Goal: Task Accomplishment & Management: Complete application form

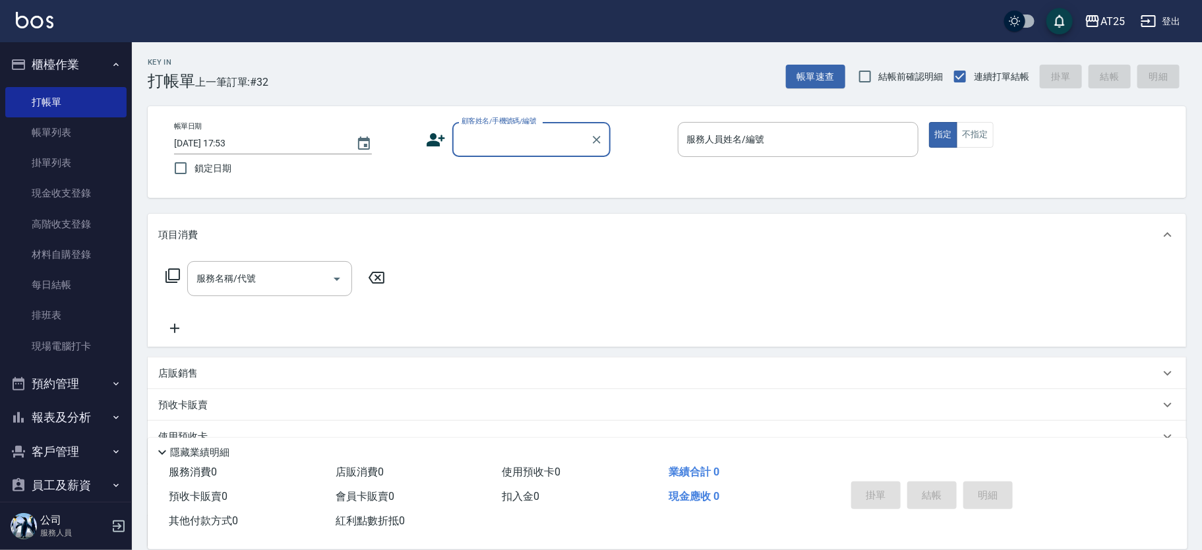
click at [486, 136] on input "顧客姓名/手機號碼/編號" at bounding box center [521, 139] width 127 height 23
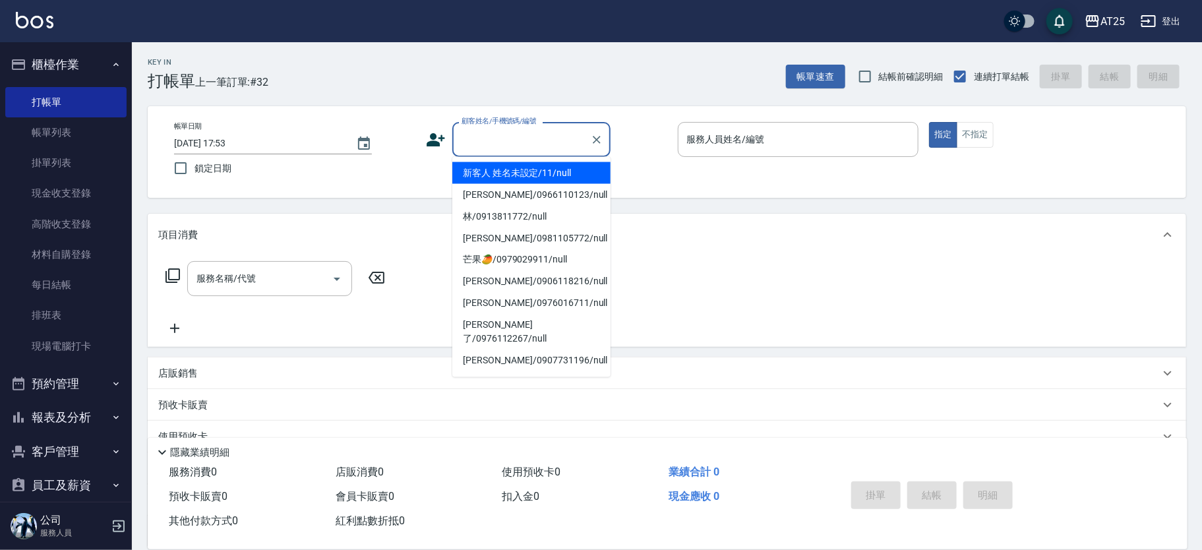
click at [547, 169] on li "新客人 姓名未設定/11/null" at bounding box center [531, 173] width 158 height 22
type input "新客人 姓名未設定/11/null"
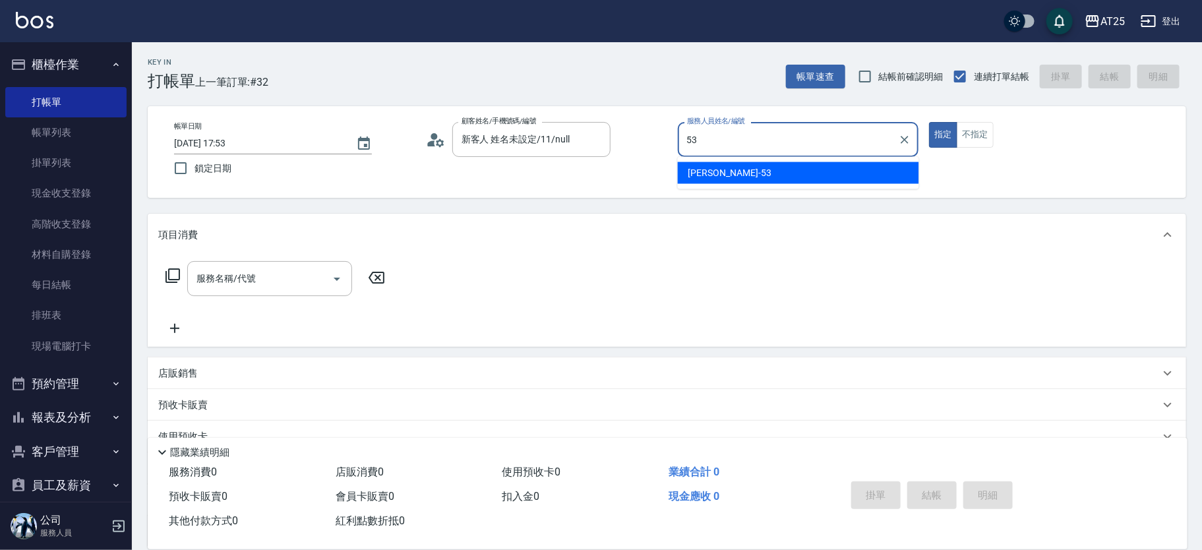
type input "Jerry-53"
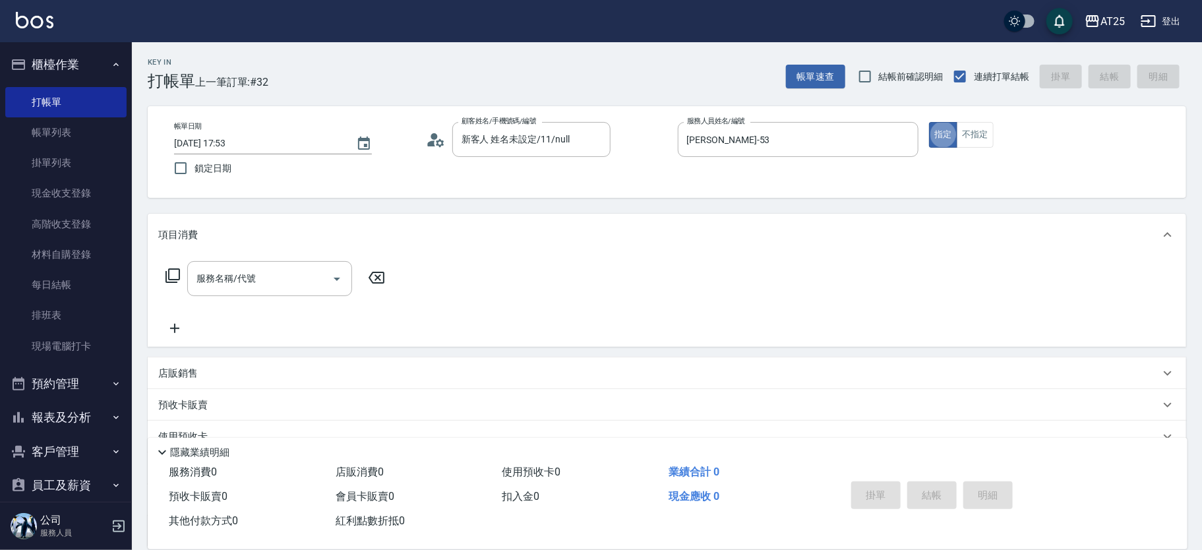
type button "true"
type input "201"
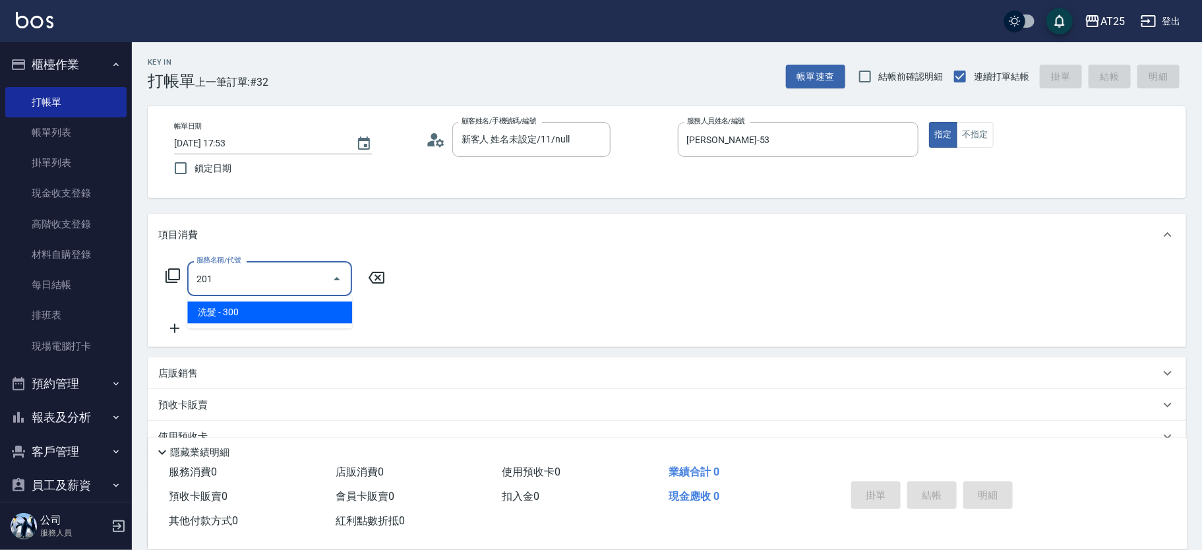
type input "30"
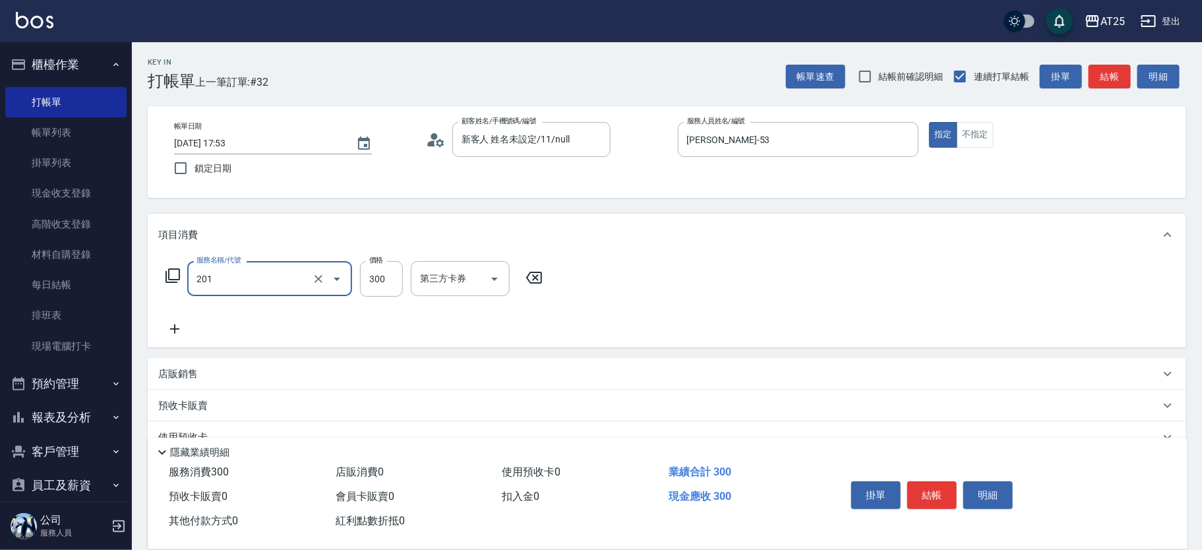
type input "洗髮(201)"
type input "0"
type input "40"
type input "400"
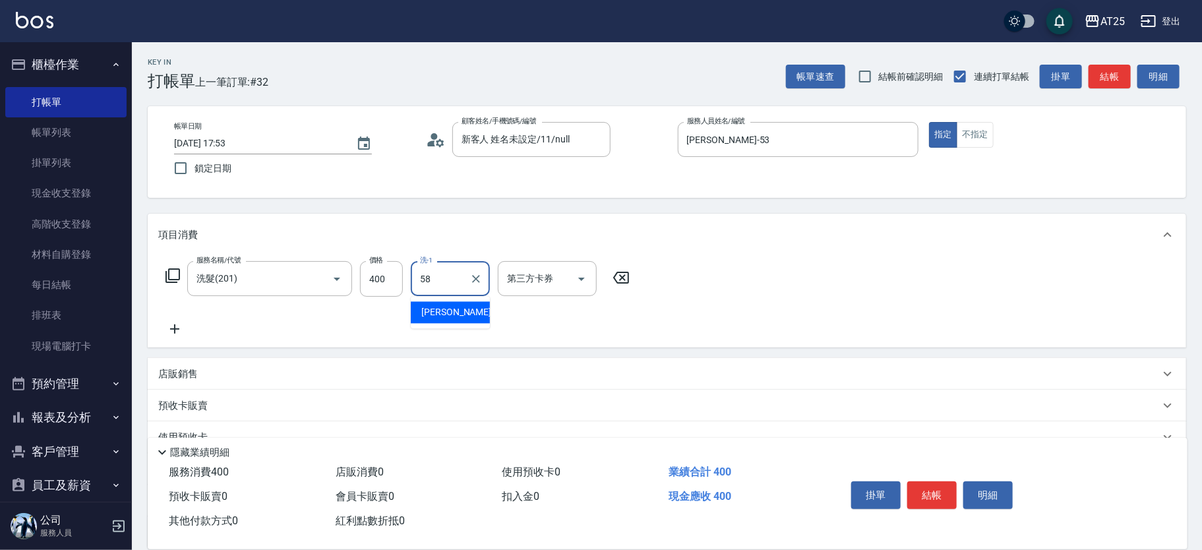
type input "小宇-58"
click at [592, 140] on icon "Clear" at bounding box center [596, 139] width 13 height 13
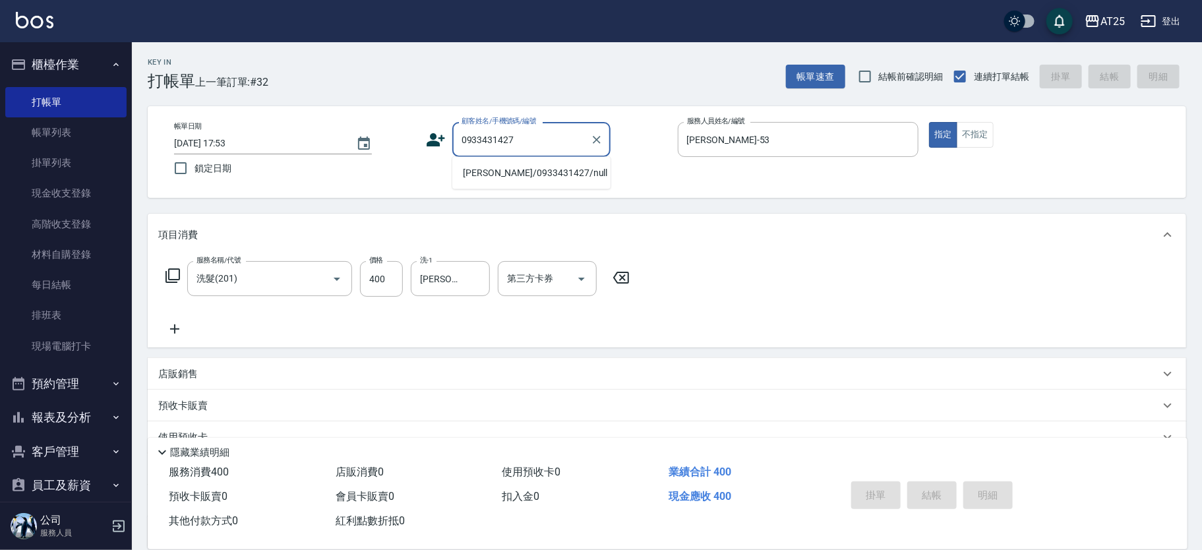
click at [531, 169] on li "許欣善/0933431427/null" at bounding box center [531, 173] width 158 height 22
type input "許欣善/0933431427/null"
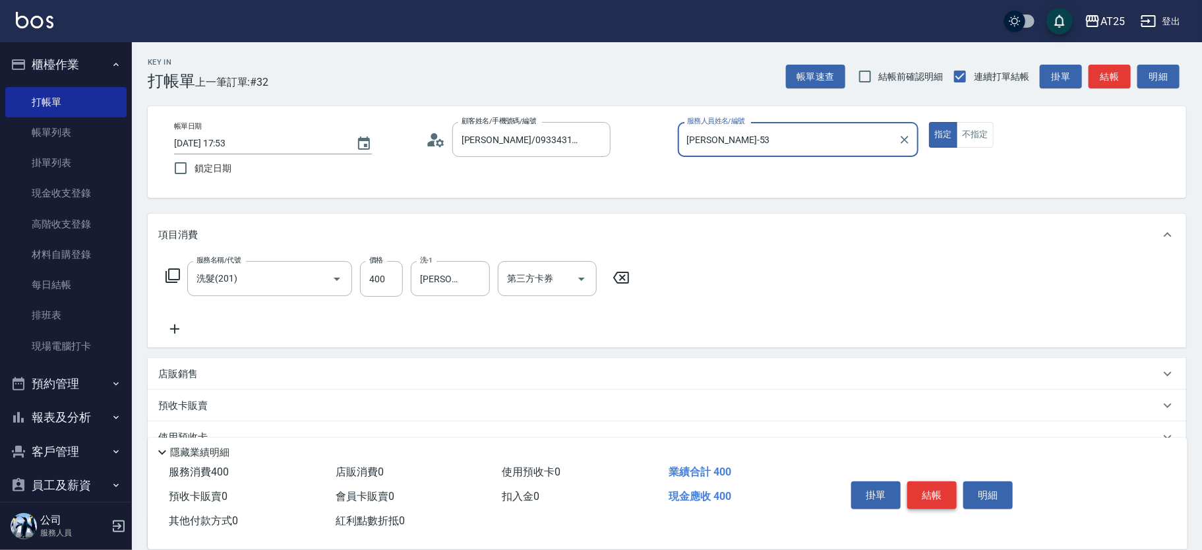
click at [932, 481] on button "結帳" at bounding box center [931, 495] width 49 height 28
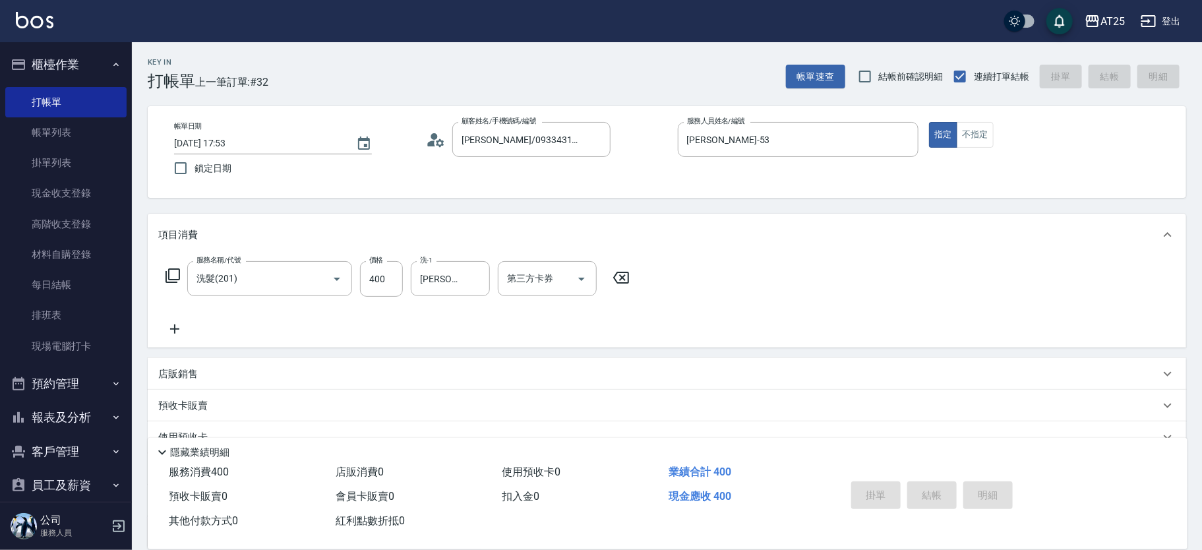
type input "2025/09/07 18:27"
type input "0"
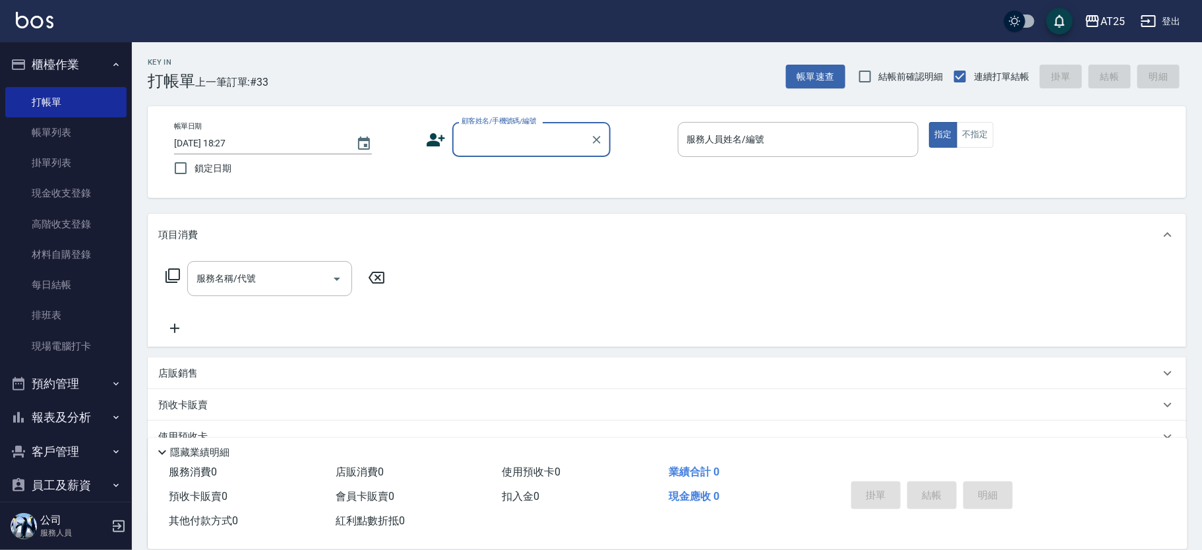
click at [523, 139] on input "顧客姓名/手機號碼/編號" at bounding box center [521, 139] width 127 height 23
type input "11"
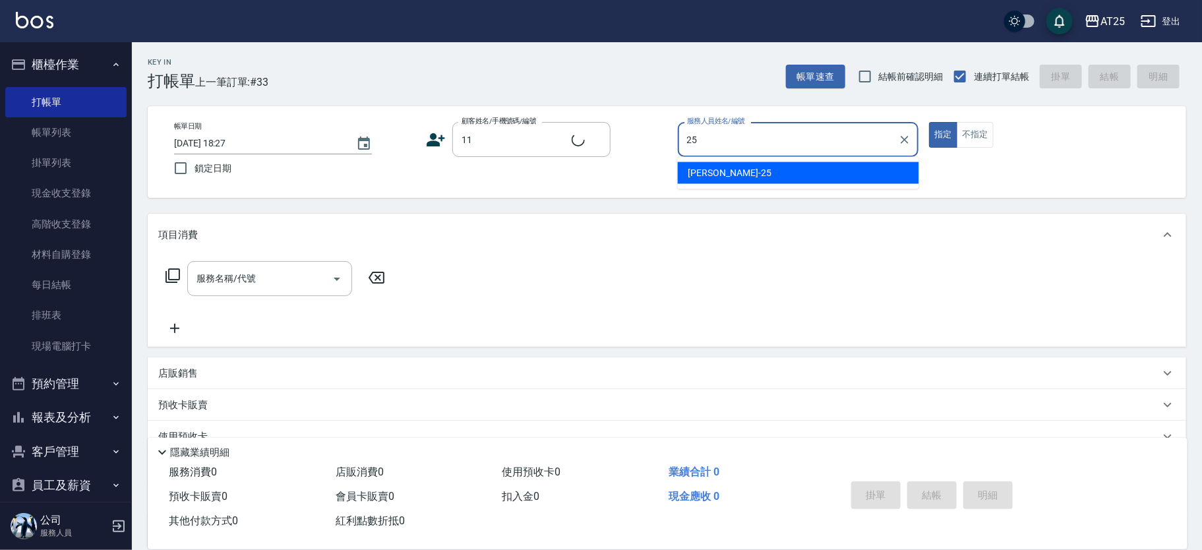
type input "25"
type input "新客人 姓名未設定/11/null"
type input "Evan-25"
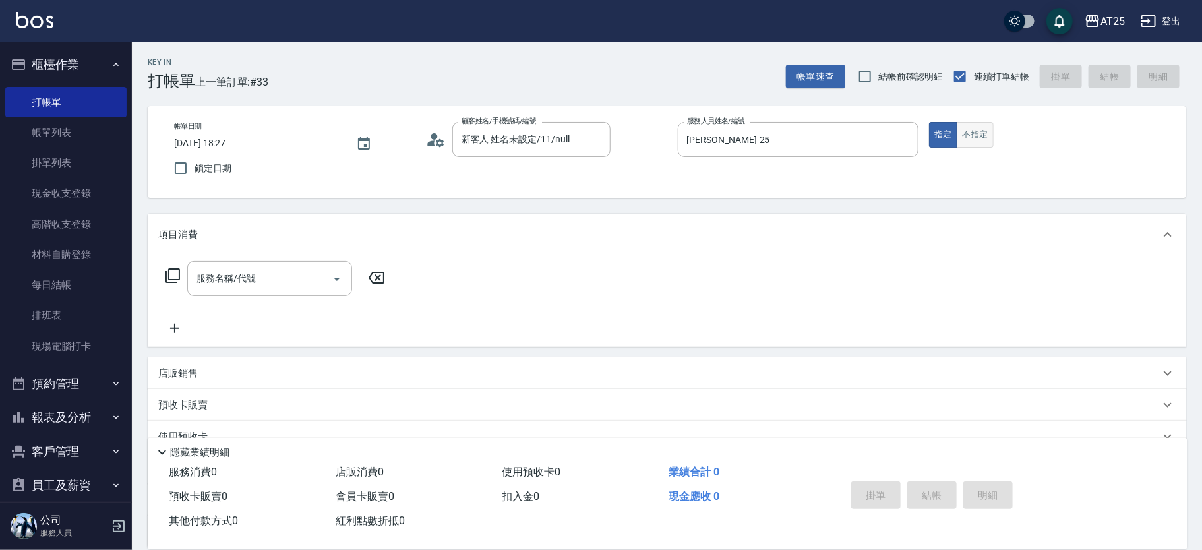
click at [966, 129] on button "不指定" at bounding box center [975, 135] width 37 height 26
click at [230, 282] on div "服務名稱/代號 服務名稱/代號" at bounding box center [269, 278] width 165 height 35
type input "201"
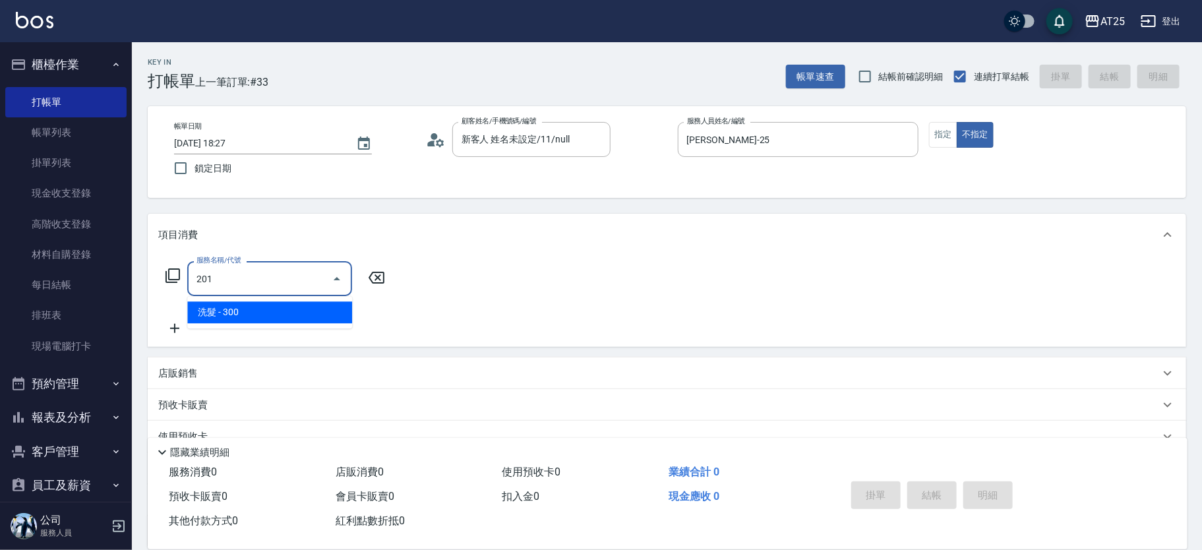
type input "30"
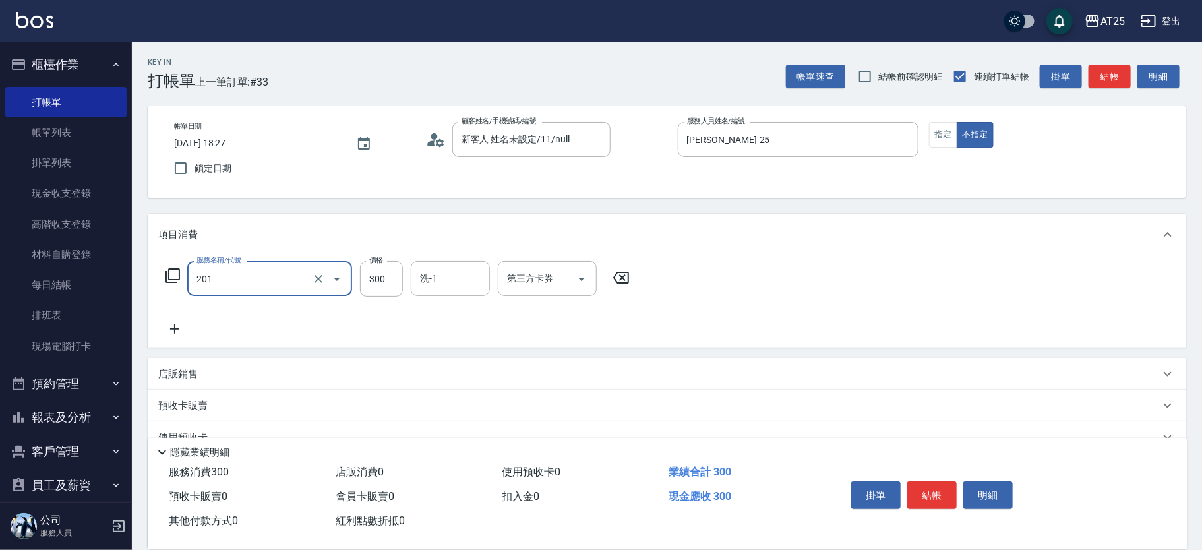
type input "洗髮(201)"
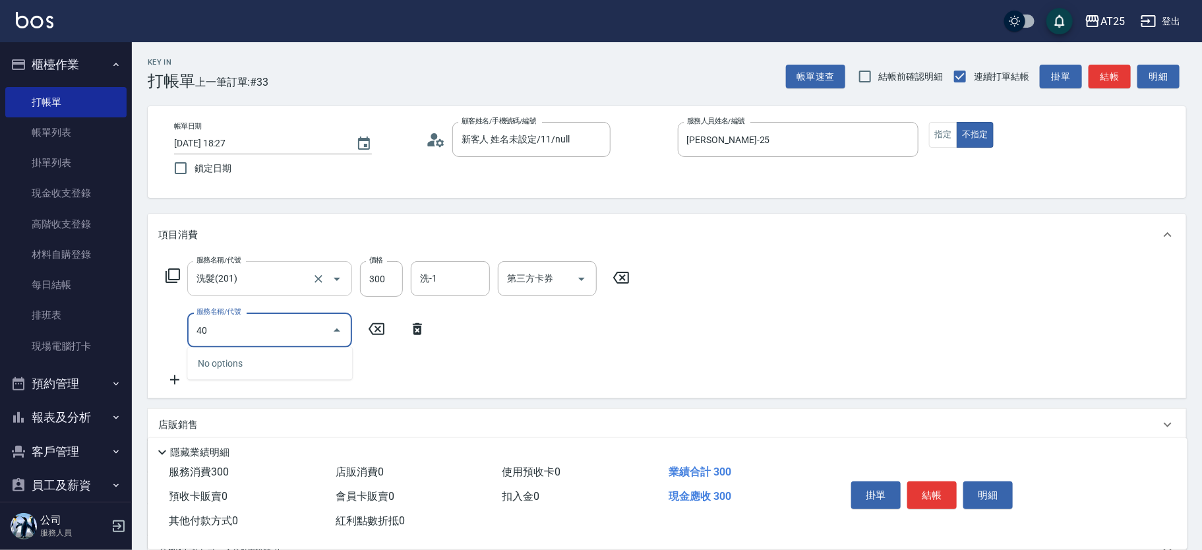
type input "401"
type input "60"
type input "剪髮(401)"
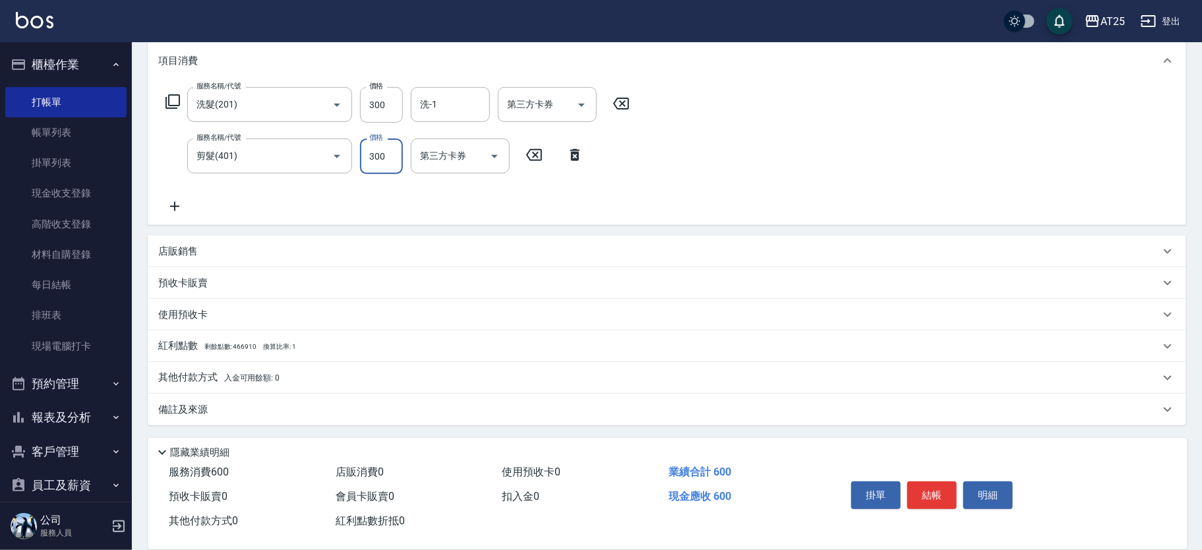
click at [252, 378] on span "入金可用餘額: 0" at bounding box center [252, 377] width 56 height 9
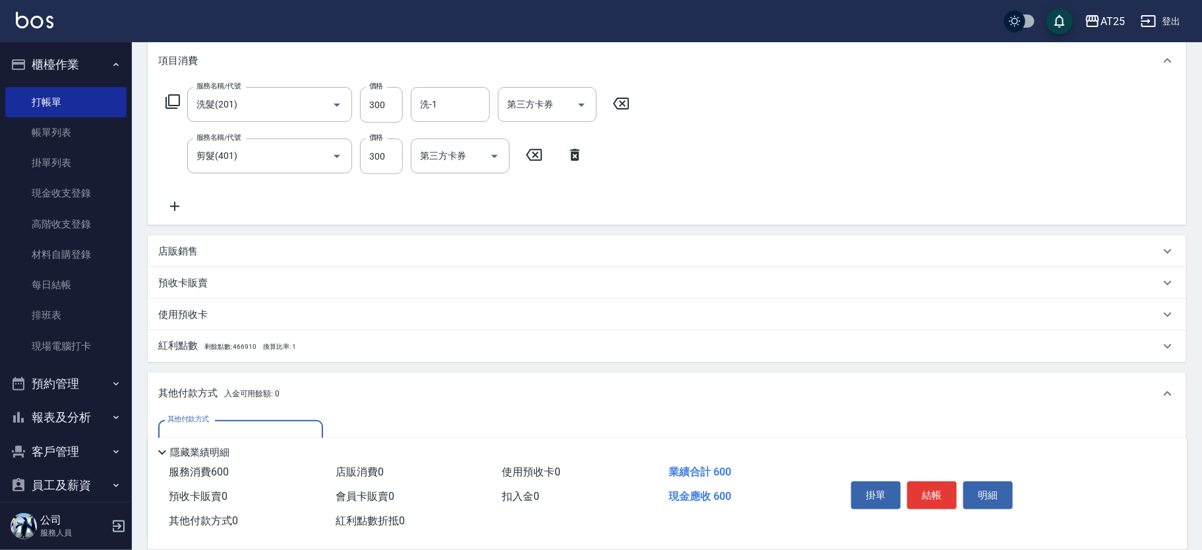
scroll to position [329, 0]
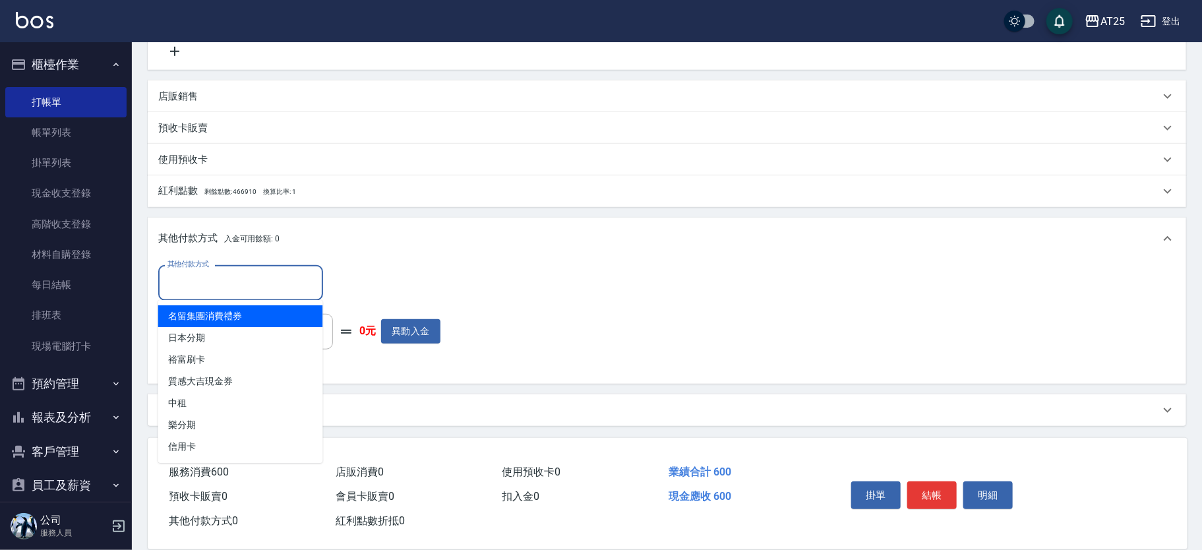
drag, startPoint x: 190, startPoint y: 277, endPoint x: 205, endPoint y: 322, distance: 47.3
click at [190, 277] on input "其他付款方式" at bounding box center [240, 282] width 153 height 23
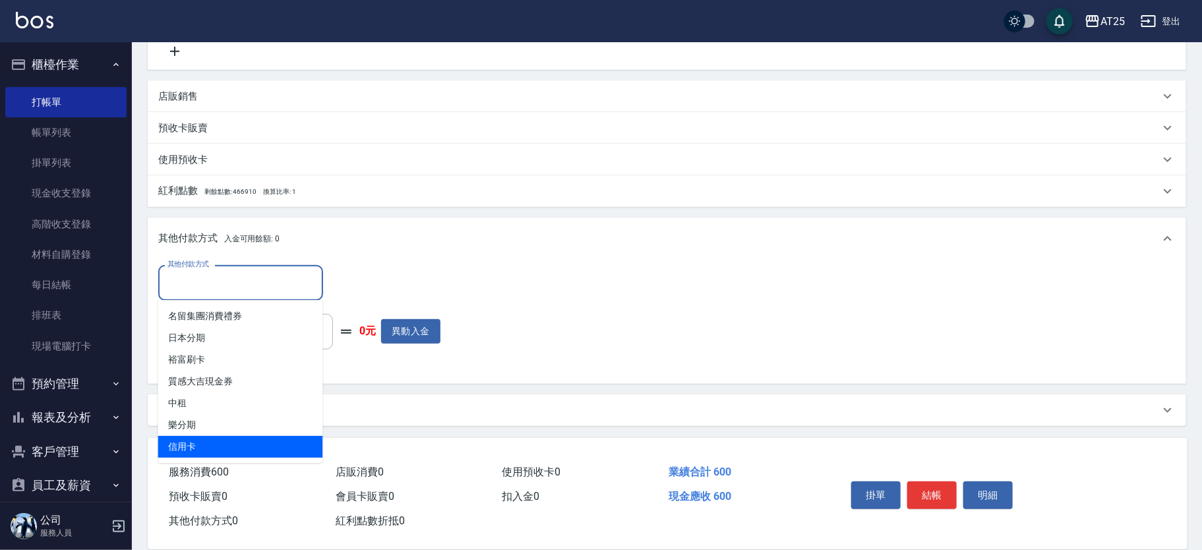
click at [227, 440] on span "信用卡" at bounding box center [240, 447] width 165 height 22
type input "信用卡"
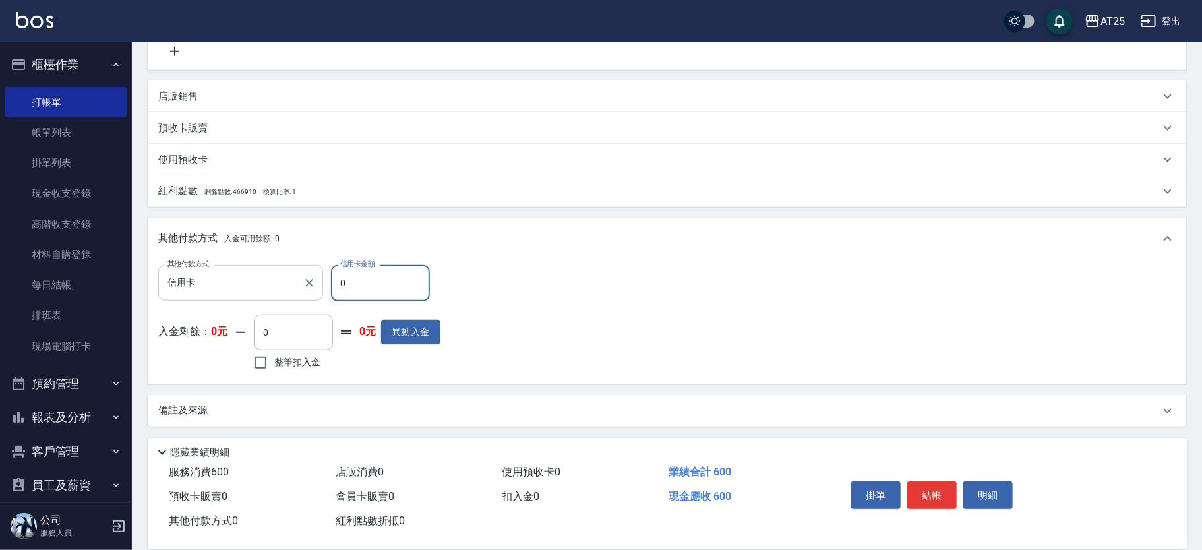
drag, startPoint x: 390, startPoint y: 276, endPoint x: 277, endPoint y: 267, distance: 113.1
click at [277, 267] on div "其他付款方式 信用卡 其他付款方式 信用卡金額 0 信用卡金額" at bounding box center [299, 283] width 282 height 36
type input "50"
type input "60"
type input "0"
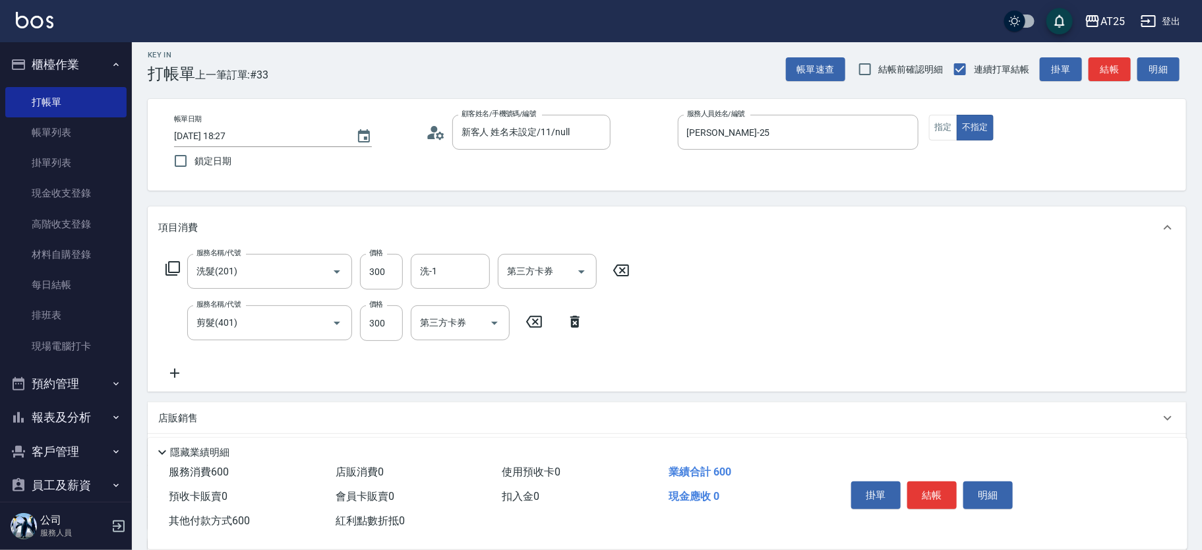
scroll to position [0, 0]
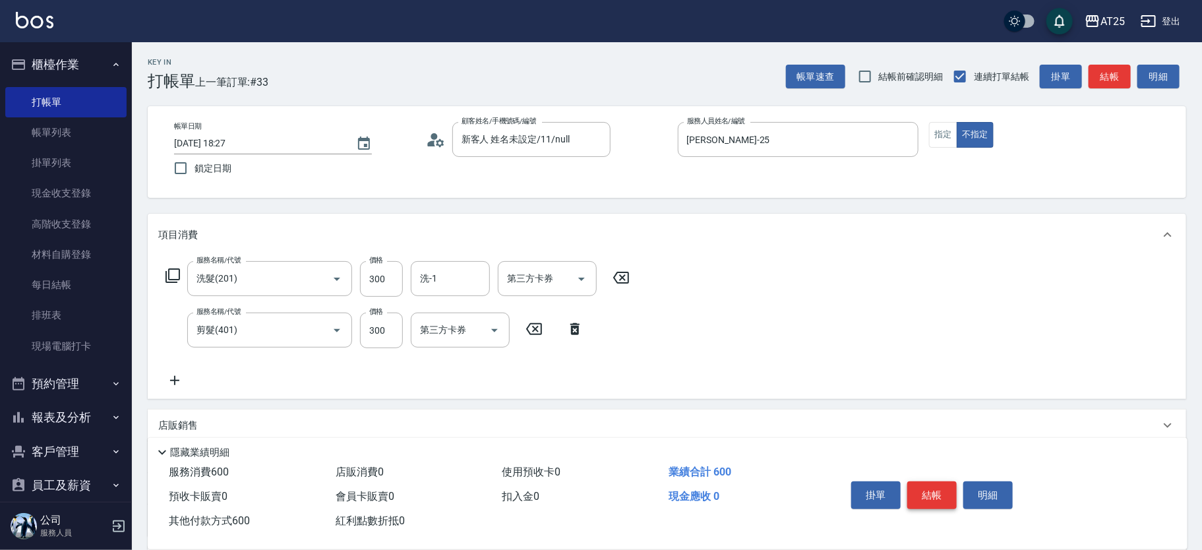
type input "600"
click at [936, 494] on button "結帳" at bounding box center [931, 495] width 49 height 28
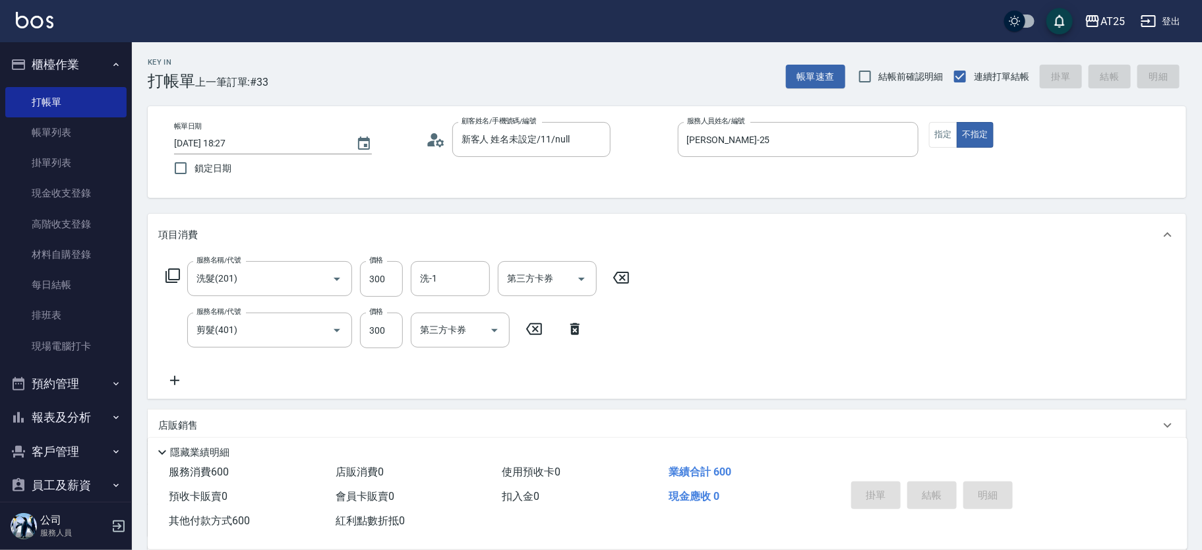
type input "2025/09/07 18:31"
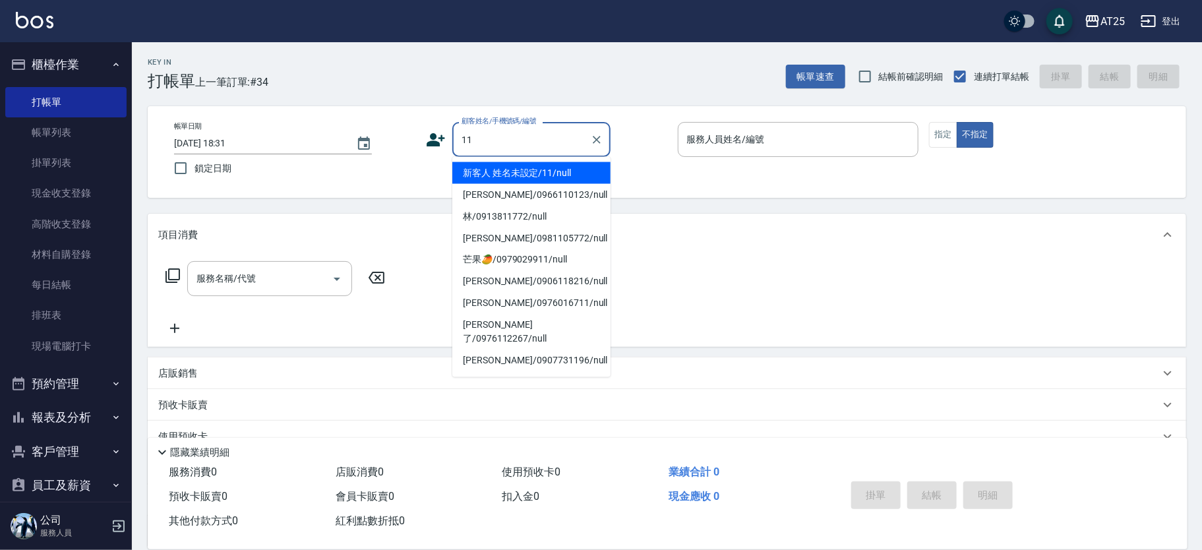
type input "新客人 姓名未設定/11/null"
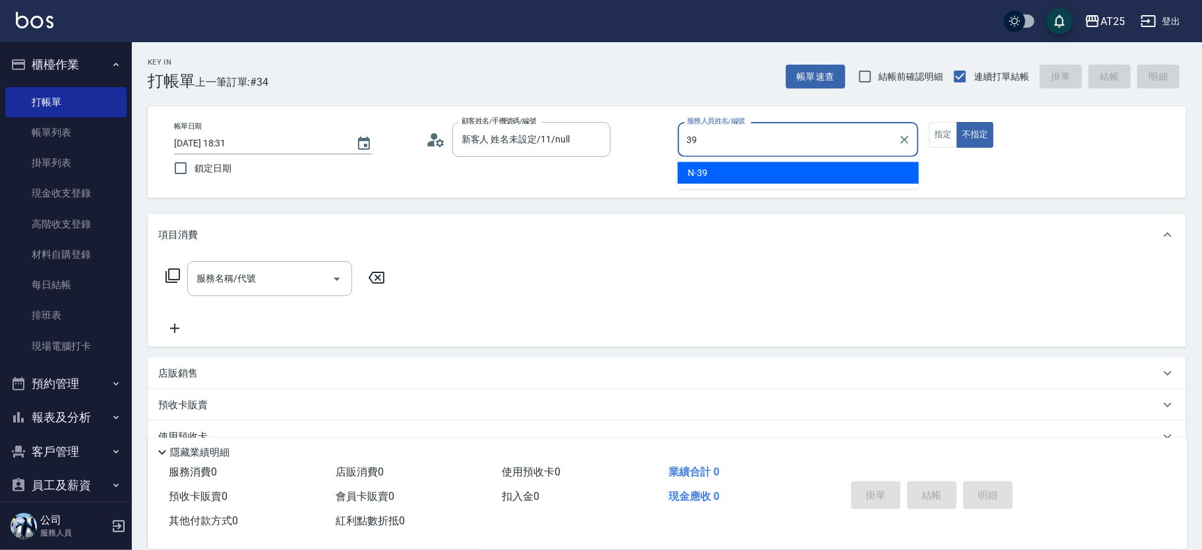
type input "N-39"
type button "false"
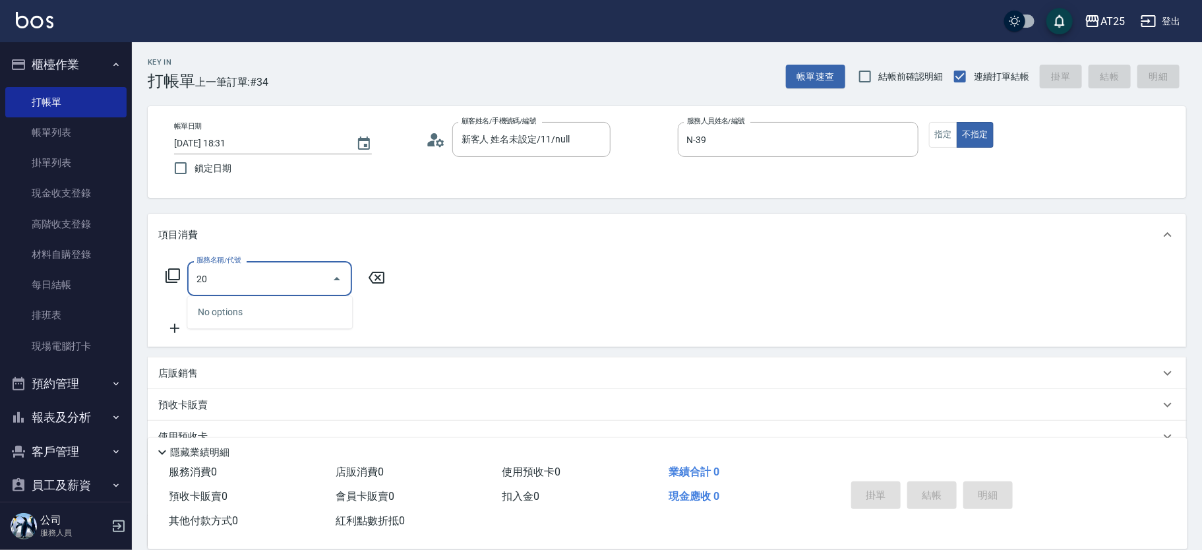
type input "201"
type input "30"
type input "洗髮(201)"
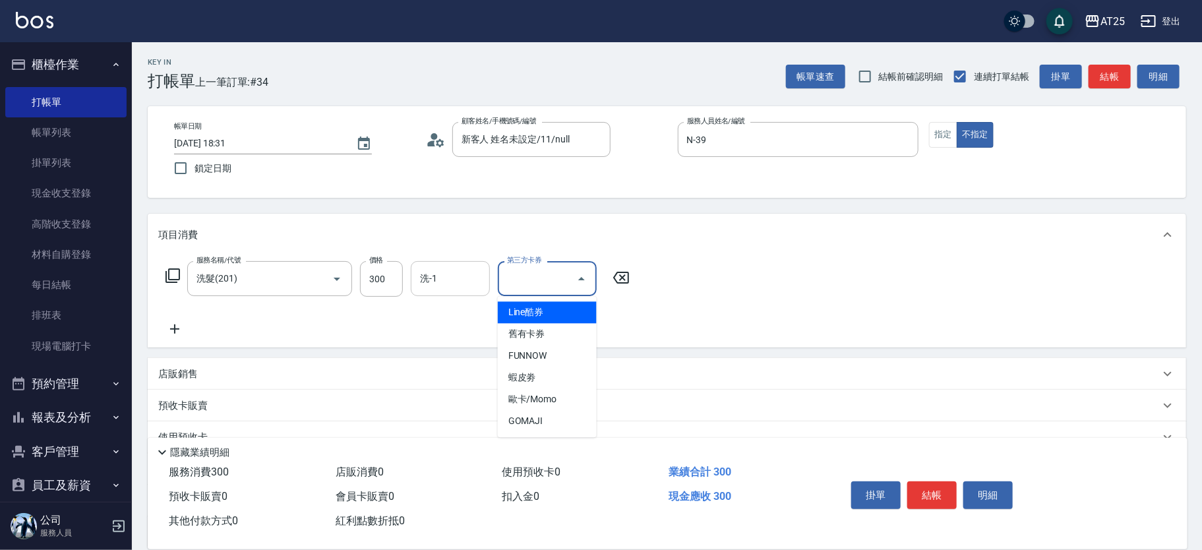
click at [460, 267] on input "洗-1" at bounding box center [450, 278] width 67 height 23
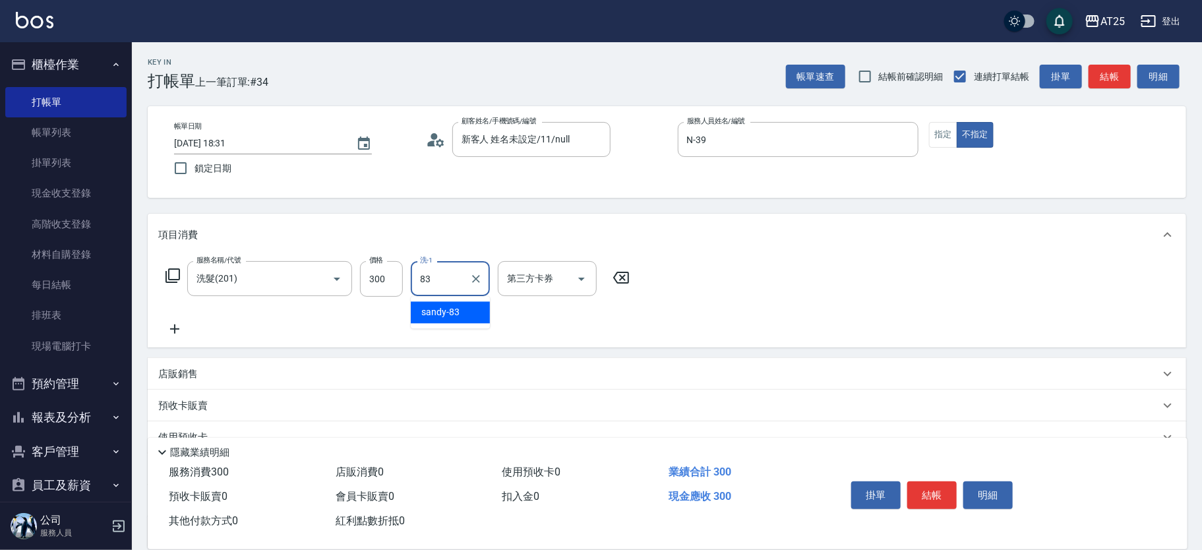
type input "sandy-83"
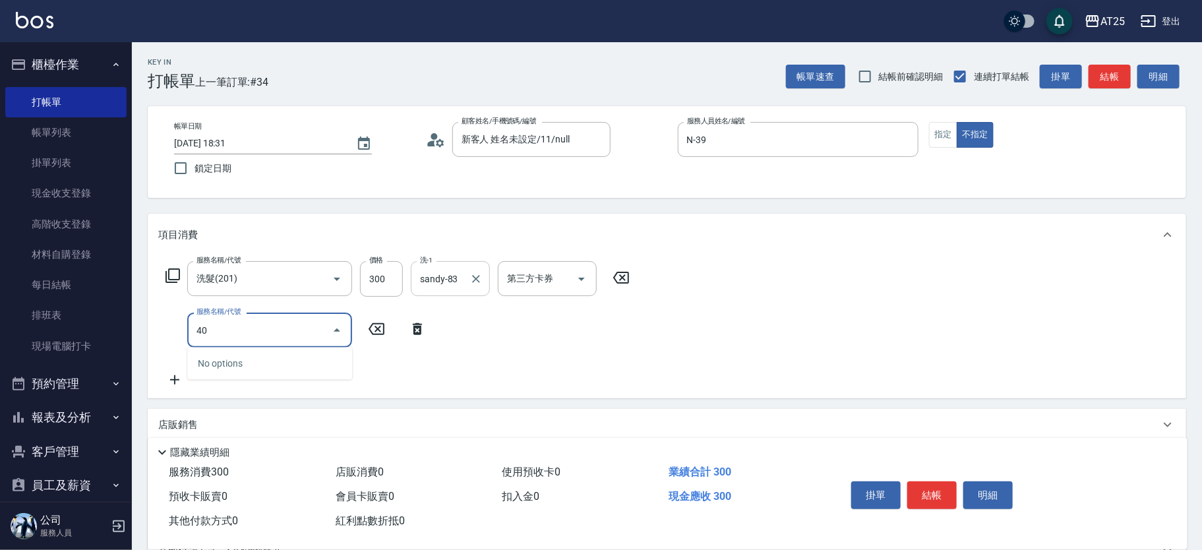
type input "401"
type input "60"
type input "剪髮(401)"
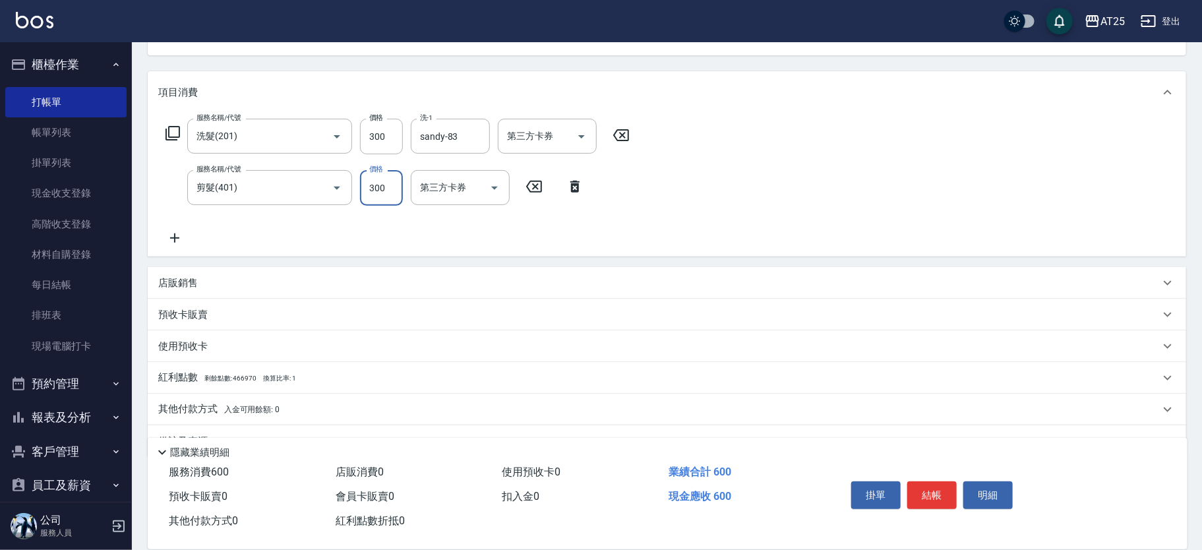
scroll to position [174, 0]
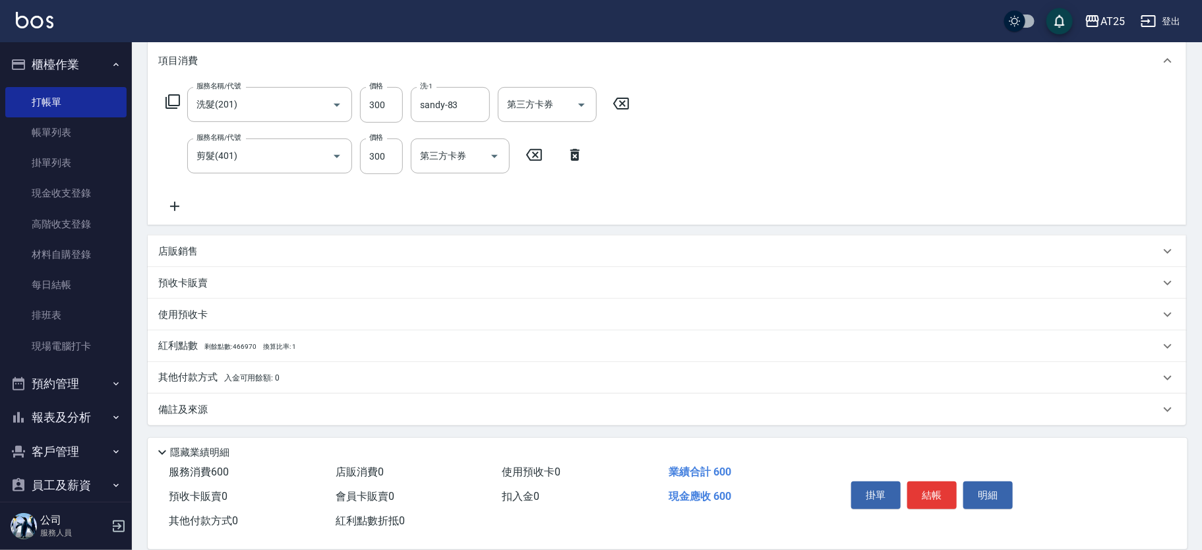
click at [218, 369] on div "其他付款方式 入金可用餘額: 0" at bounding box center [667, 378] width 1038 height 32
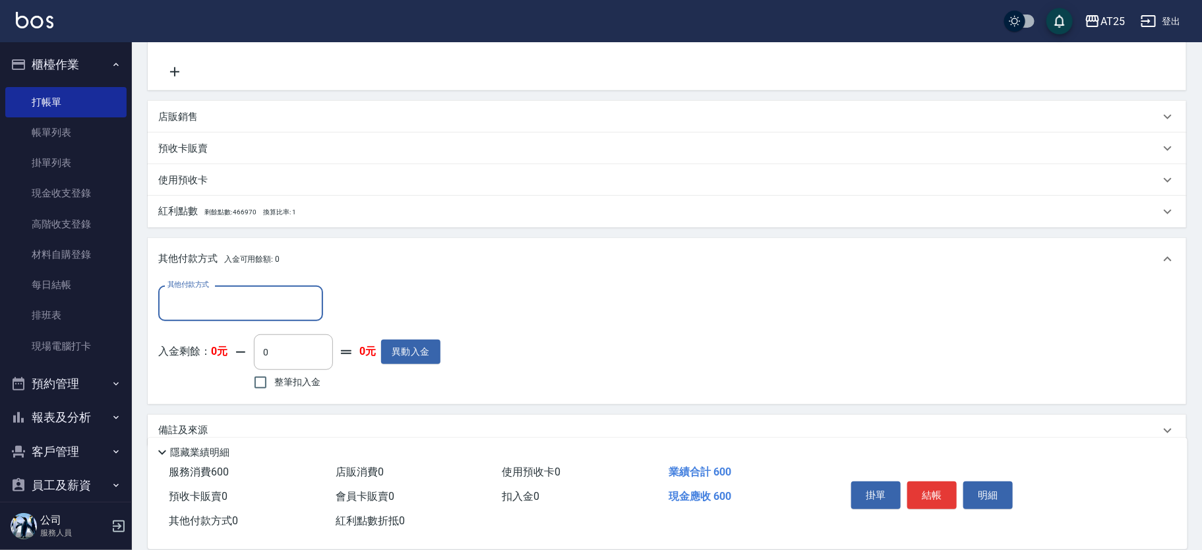
scroll to position [329, 0]
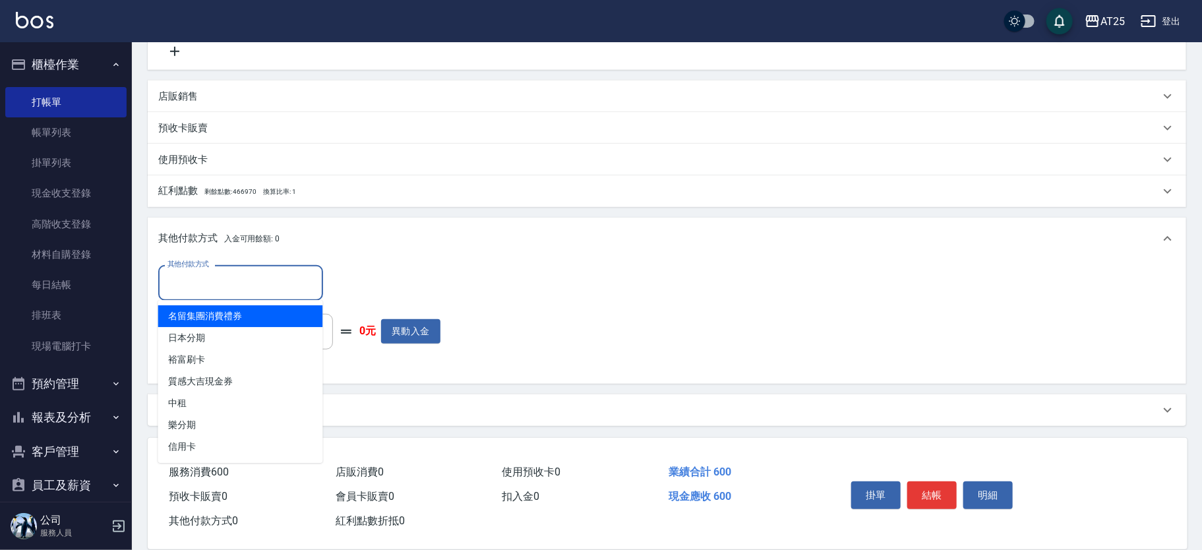
click at [227, 283] on input "其他付款方式" at bounding box center [240, 282] width 153 height 23
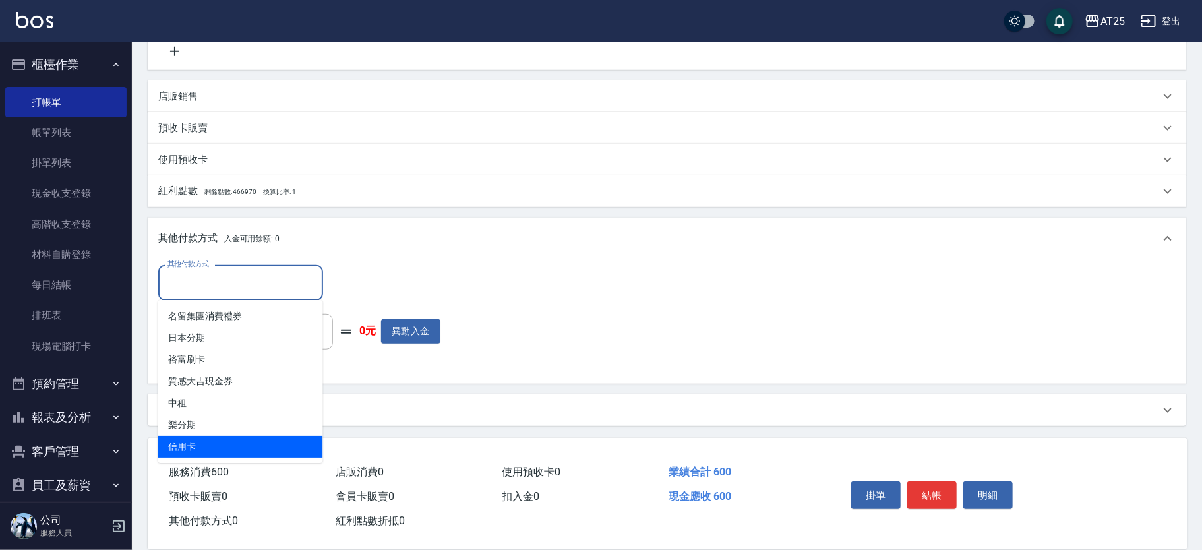
click at [192, 452] on span "信用卡" at bounding box center [240, 447] width 165 height 22
type input "信用卡"
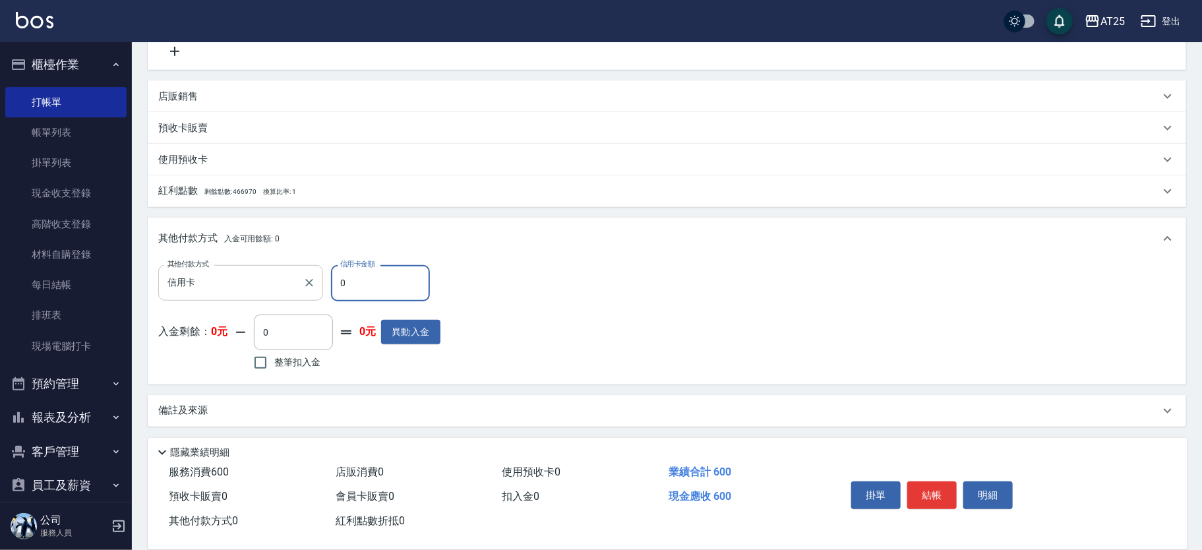
drag, startPoint x: 385, startPoint y: 278, endPoint x: 260, endPoint y: 279, distance: 124.6
click at [260, 279] on div "其他付款方式 信用卡 其他付款方式 信用卡金額 0 信用卡金額" at bounding box center [299, 283] width 282 height 36
type input "50"
type input "60"
type input "0"
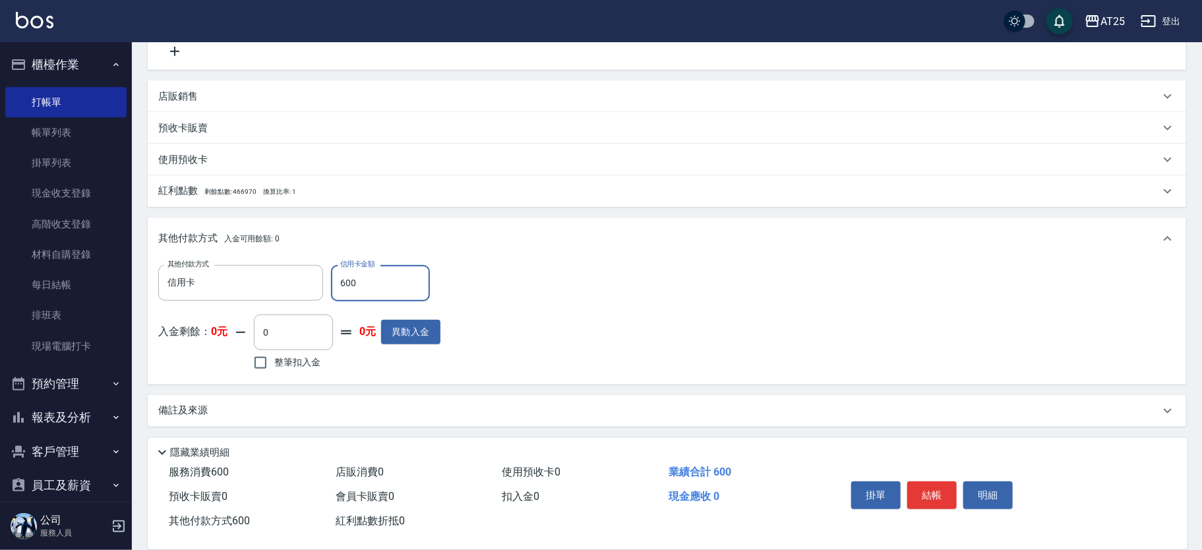
scroll to position [0, 0]
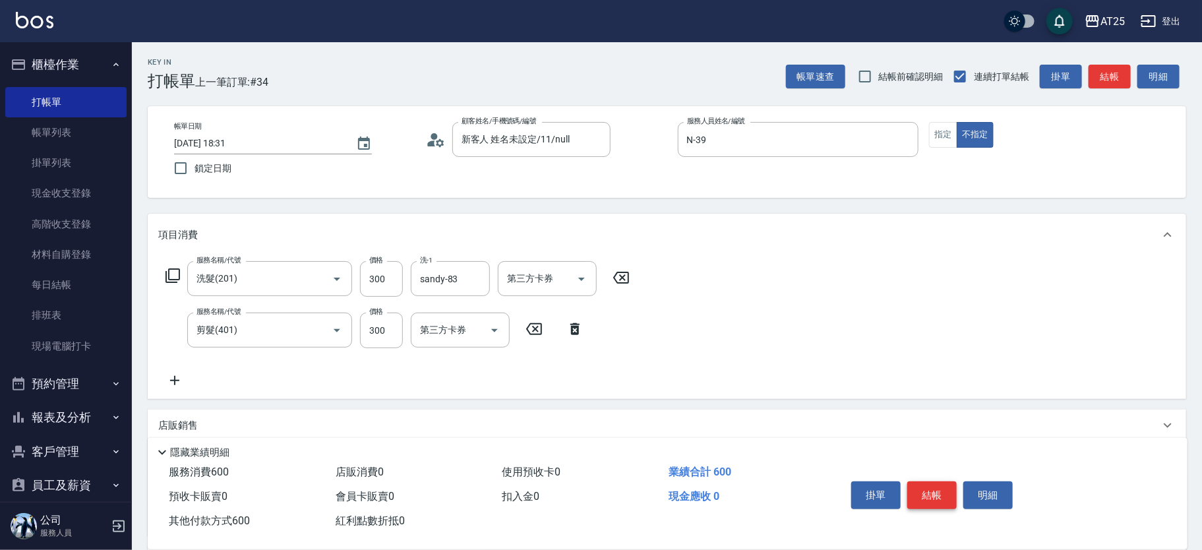
type input "600"
click at [951, 492] on button "結帳" at bounding box center [931, 495] width 49 height 28
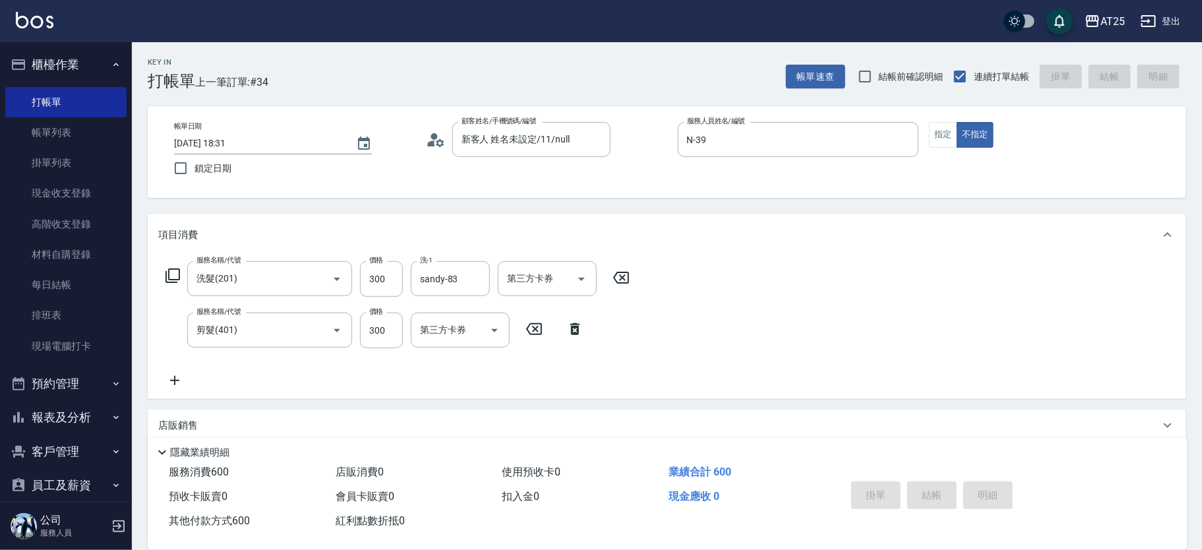
type input "2025/09/07 18:32"
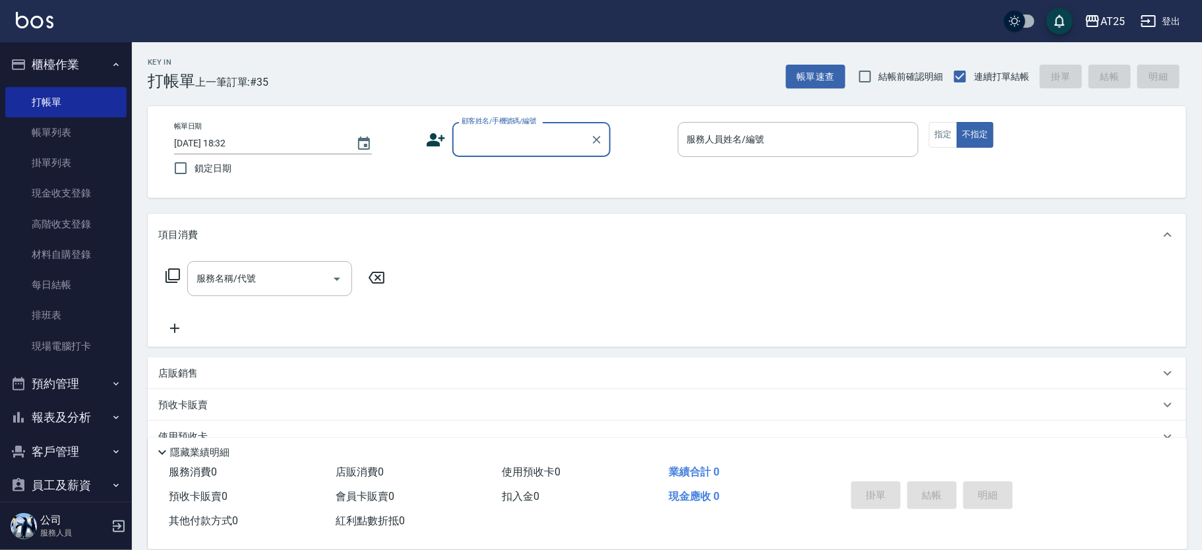
click at [549, 150] on input "顧客姓名/手機號碼/編號" at bounding box center [521, 139] width 127 height 23
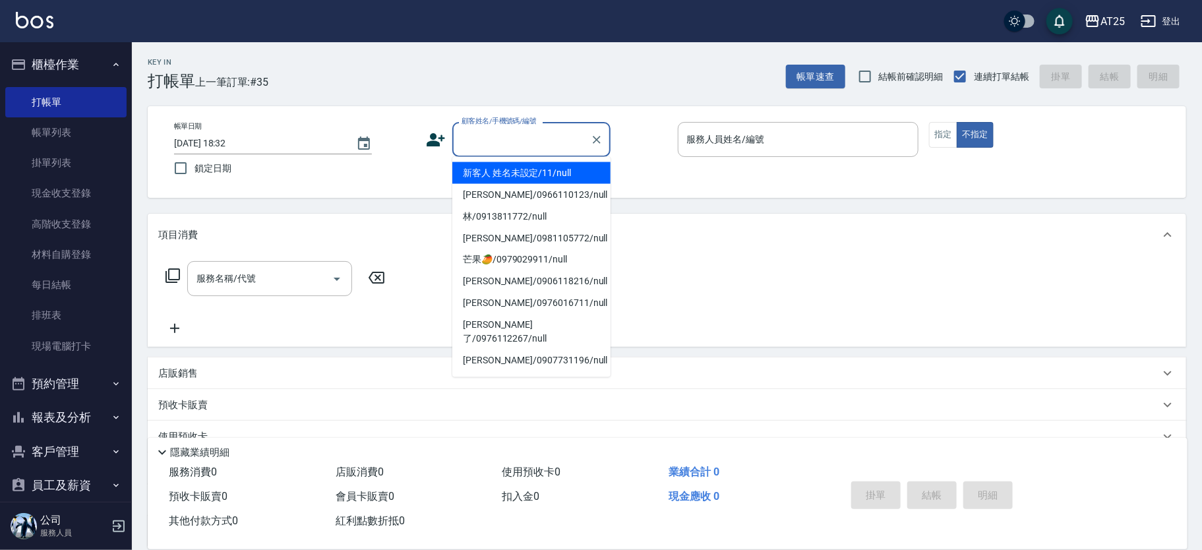
click at [572, 166] on li "新客人 姓名未設定/11/null" at bounding box center [531, 173] width 158 height 22
type input "新客人 姓名未設定/11/null"
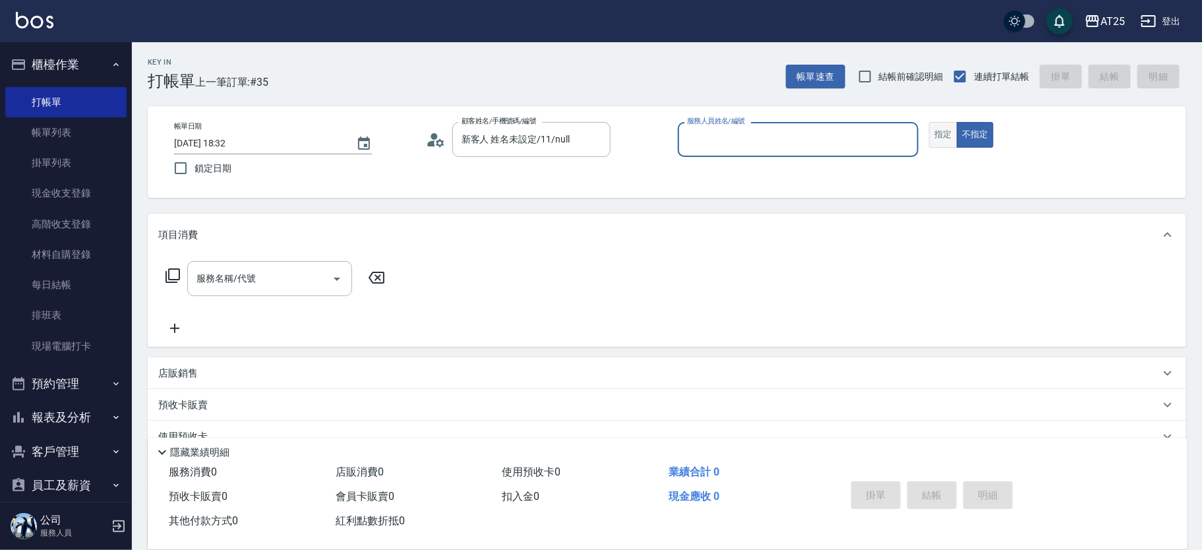
click at [941, 133] on button "指定" at bounding box center [943, 135] width 28 height 26
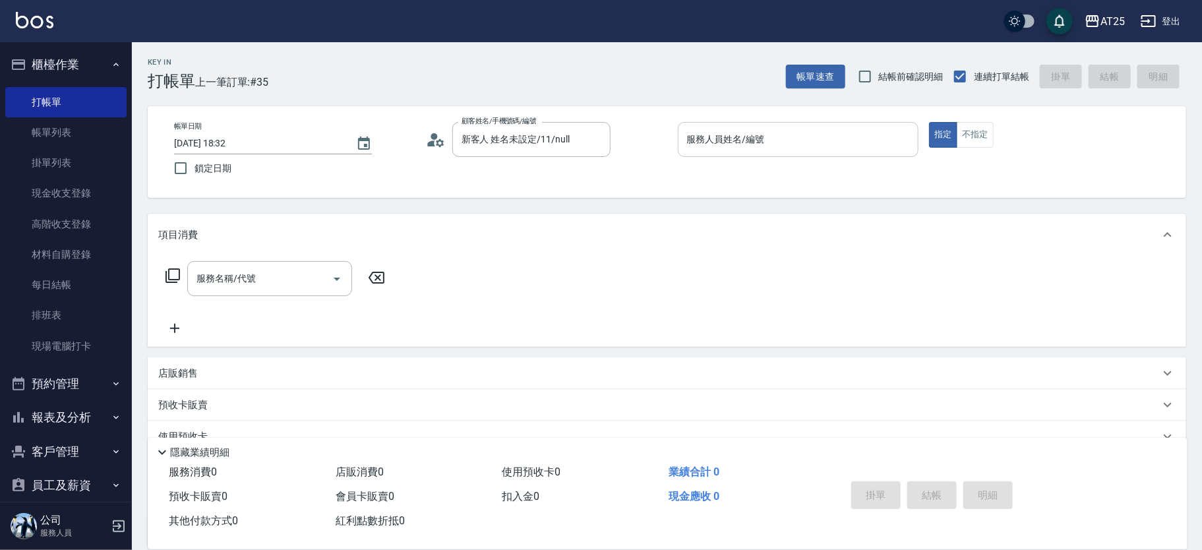
click at [849, 136] on input "服務人員姓名/編號" at bounding box center [798, 139] width 229 height 23
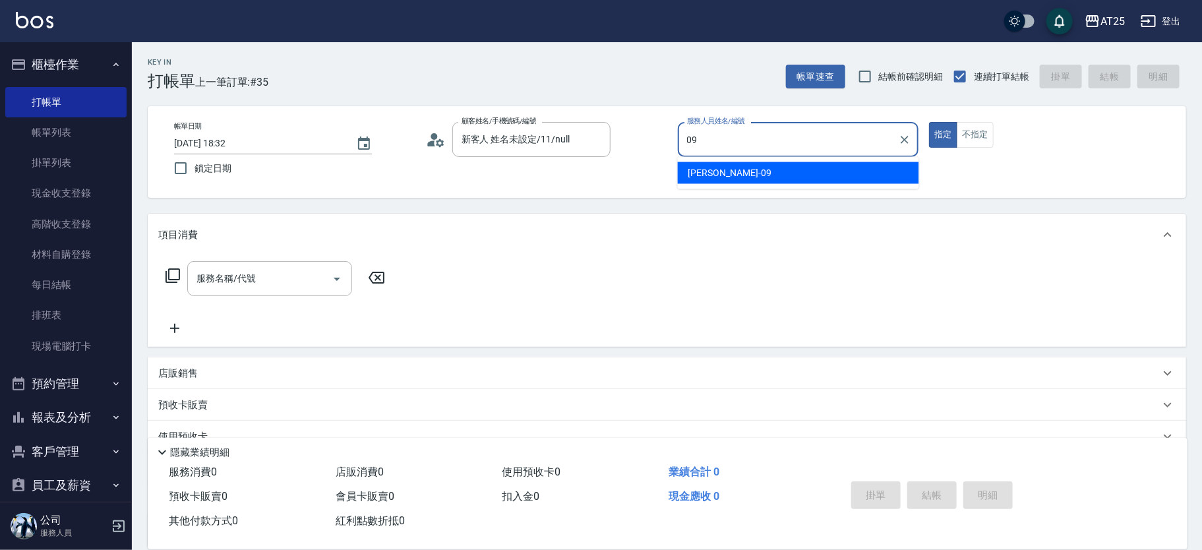
type input "Kevin-09"
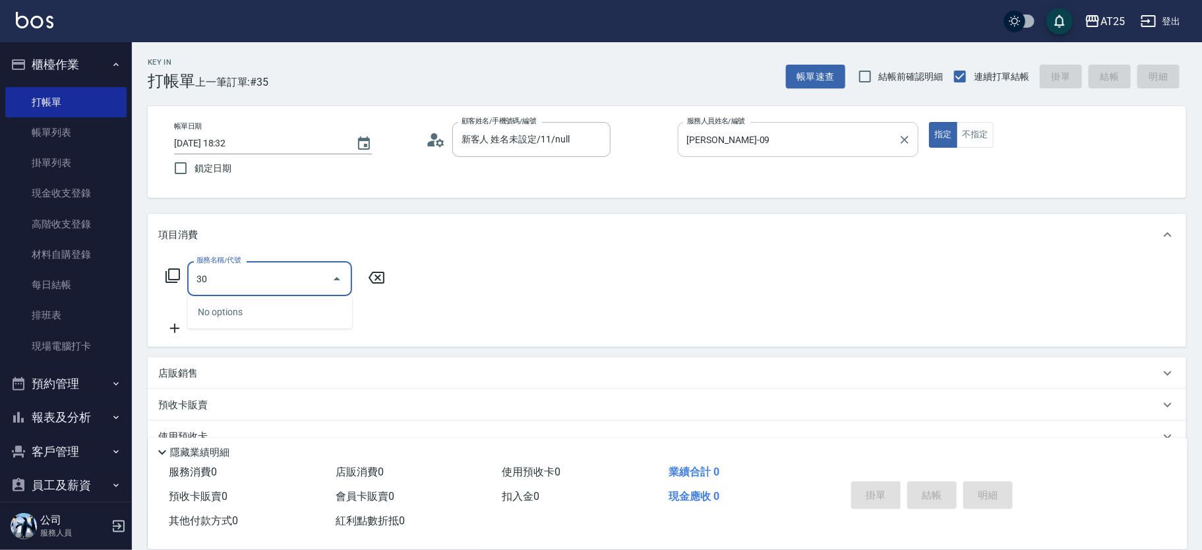
type input "301"
type input "150"
type input "燙髮(301)"
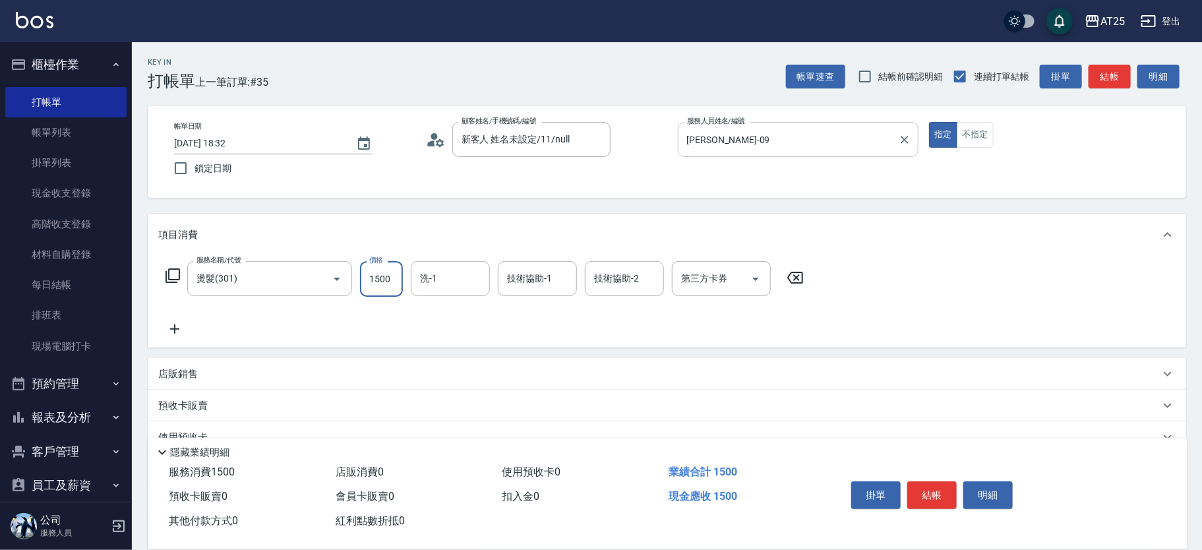
type input "0"
type input "11"
type input "10"
type input "119"
type input "110"
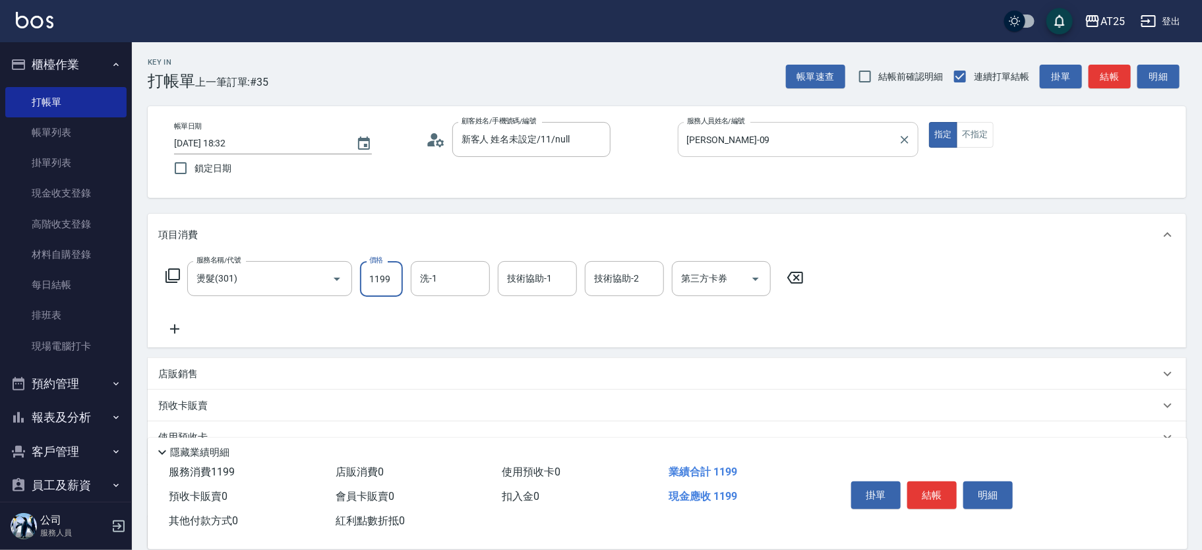
type input "1199"
type input "游惠心-68"
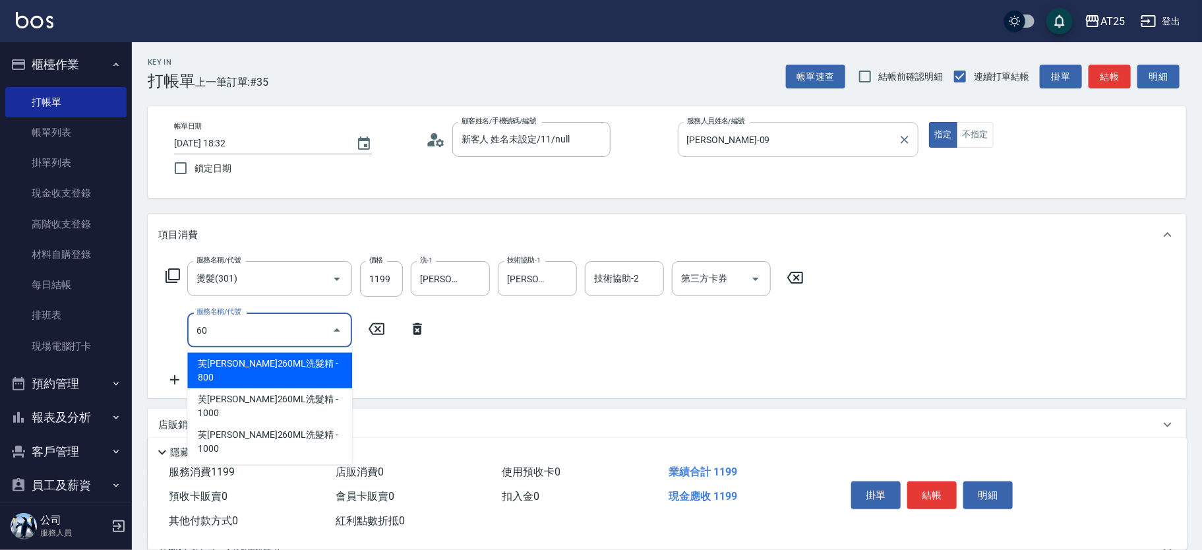
type input "601"
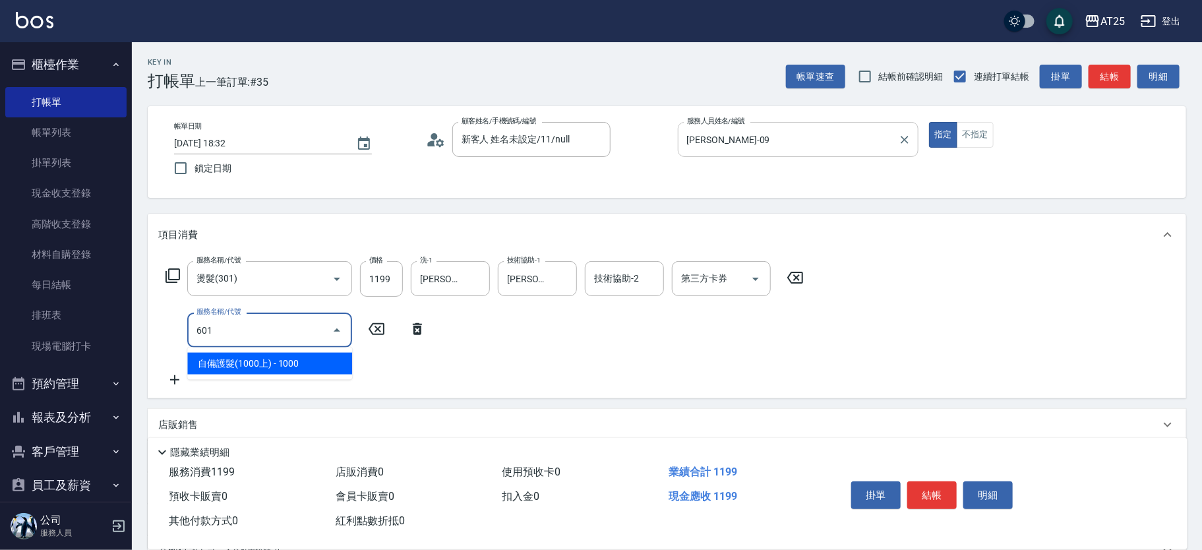
type input "210"
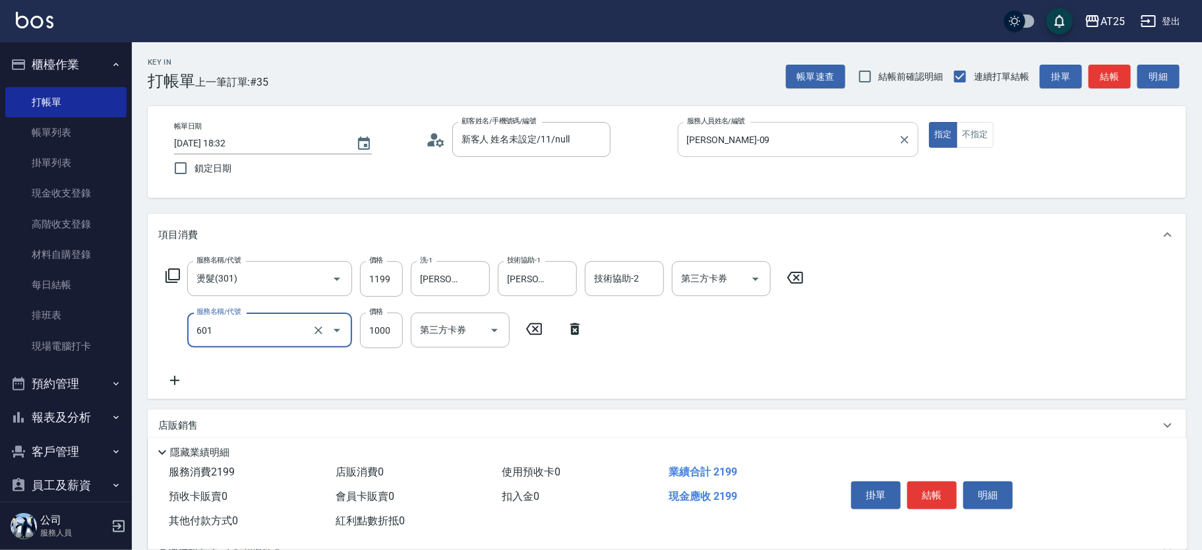
type input "自備護髮(1000上)(601)"
type input "120"
type input "15"
type input "130"
type input "150"
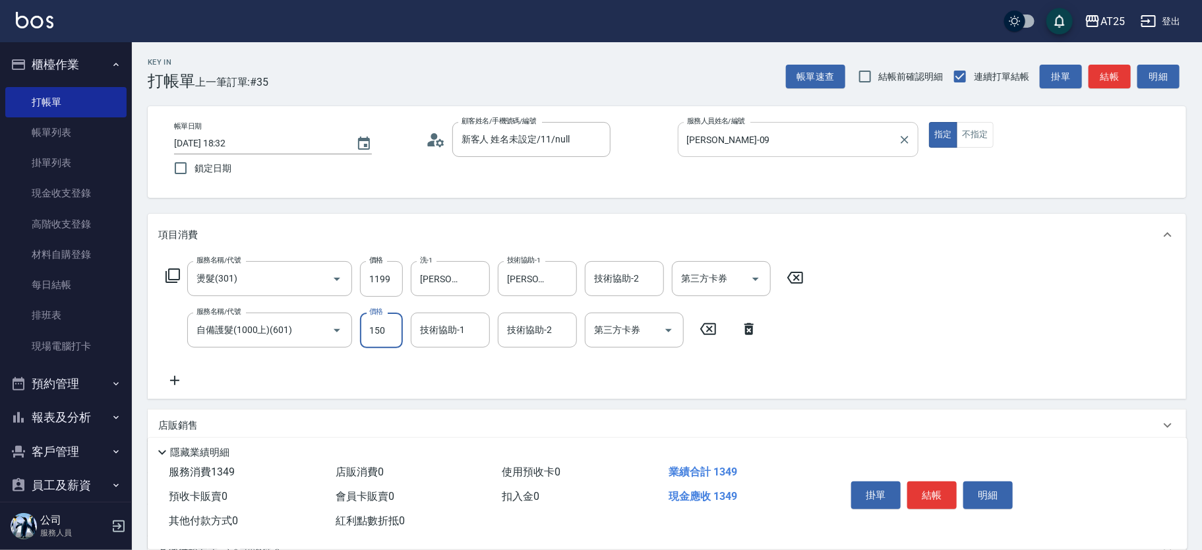
type input "260"
type input "1500"
type input "游惠心-68"
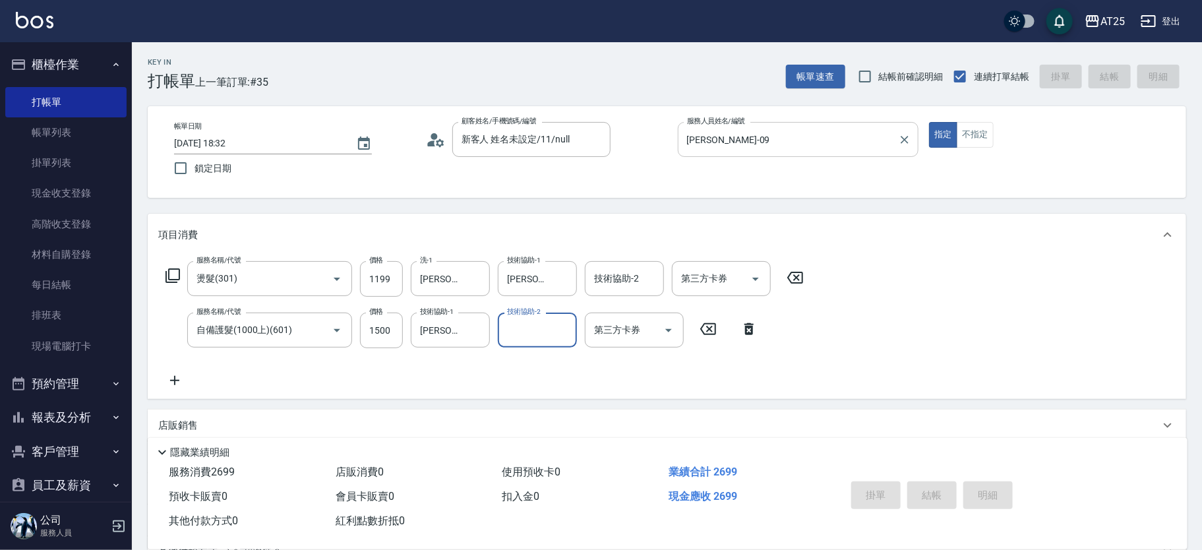
type input "2025/09/07 18:47"
type input "0"
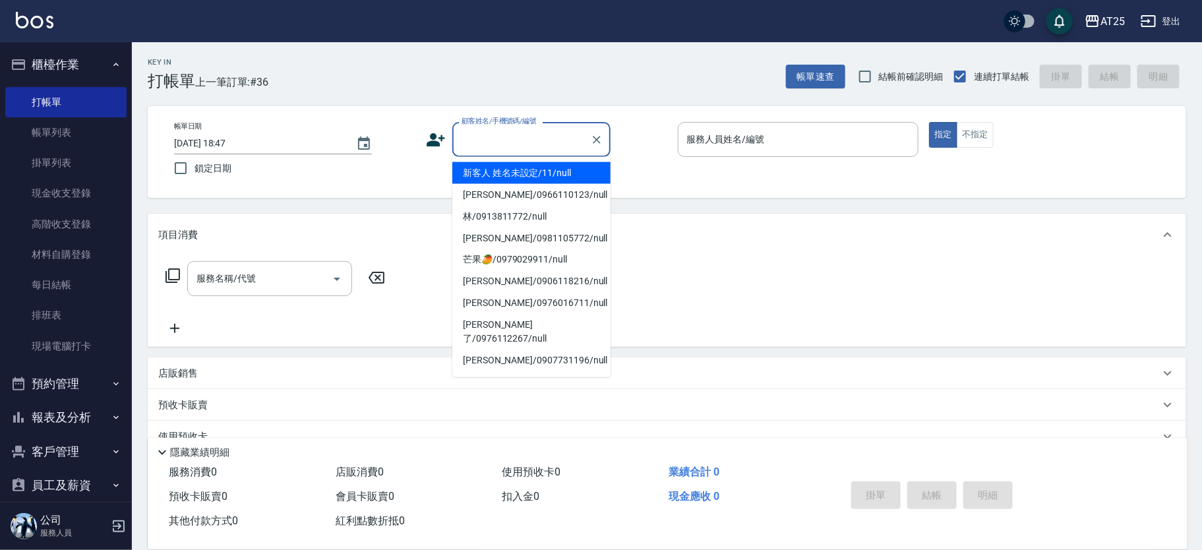
click at [524, 144] on input "顧客姓名/手機號碼/編號" at bounding box center [521, 139] width 127 height 23
click at [534, 171] on li "新客人 姓名未設定/11/null" at bounding box center [531, 173] width 158 height 22
type input "新客人 姓名未設定/11/null"
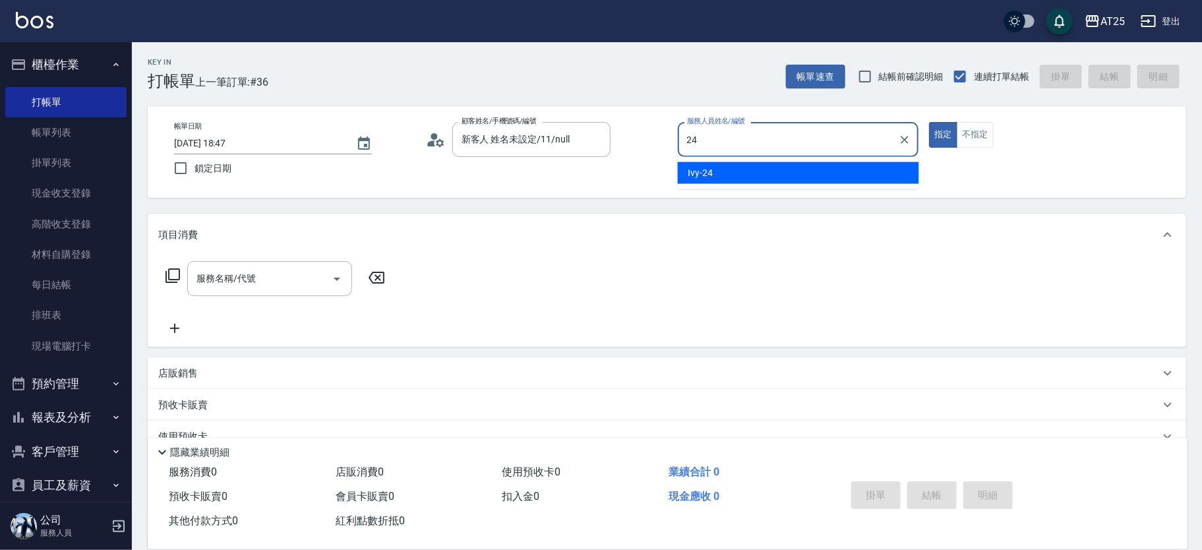
type input "Ivy-24"
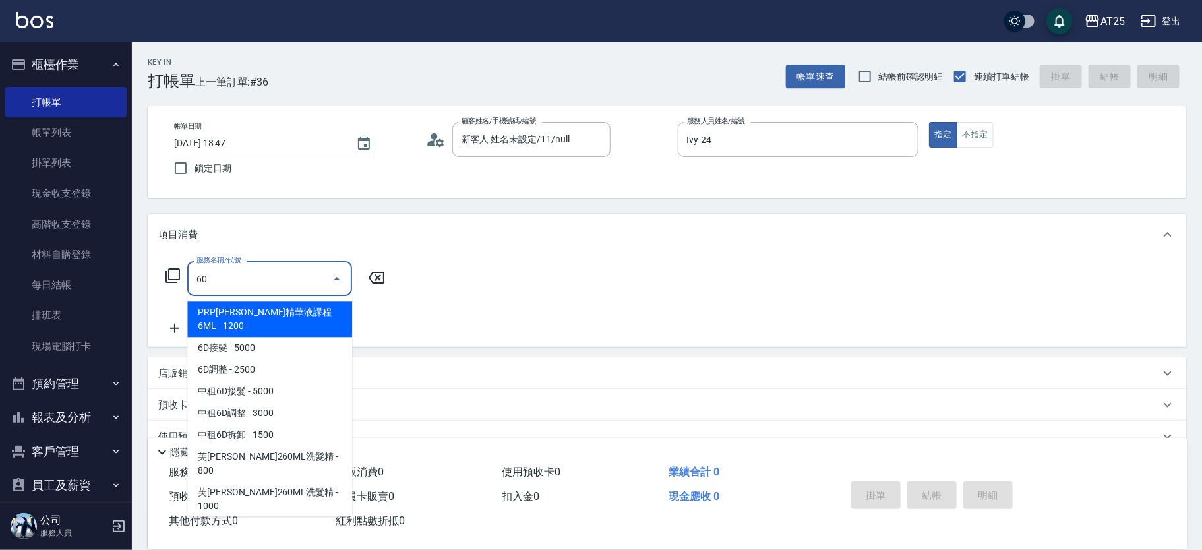
type input "601"
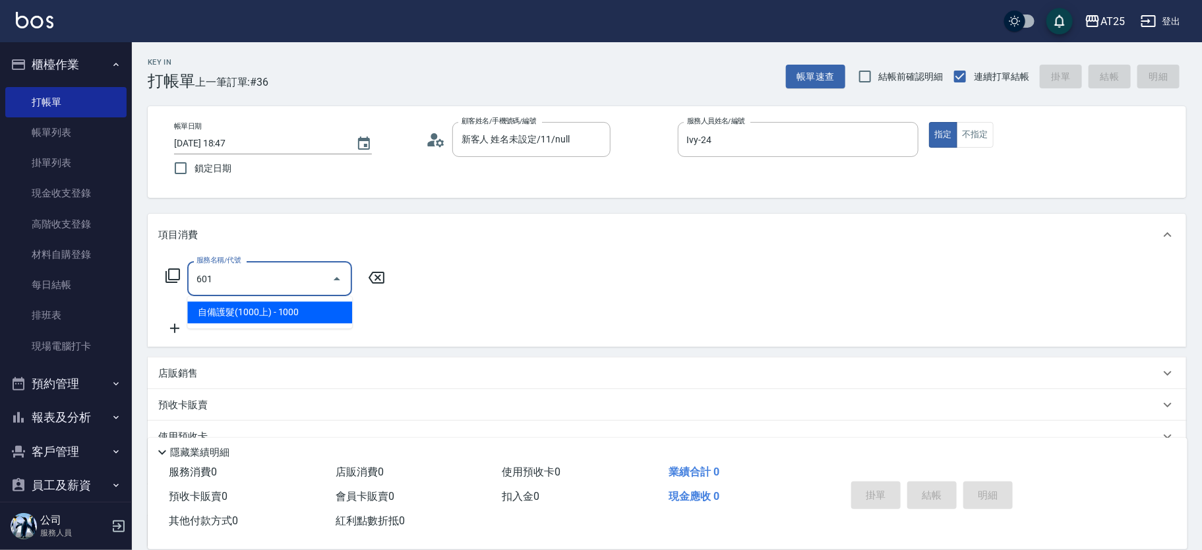
type input "100"
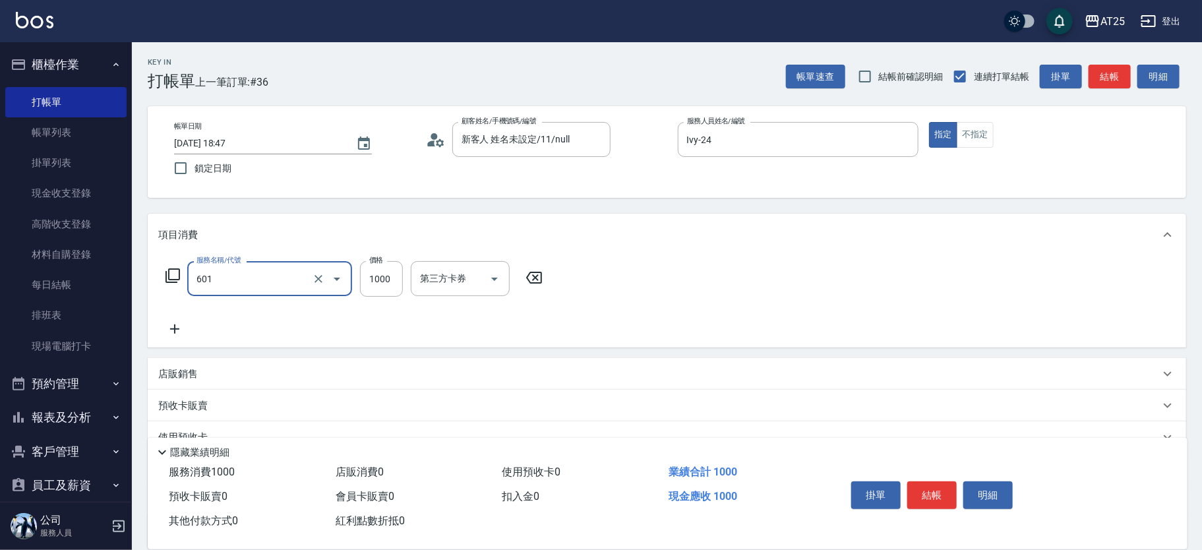
type input "自備護髮(1000上)(601)"
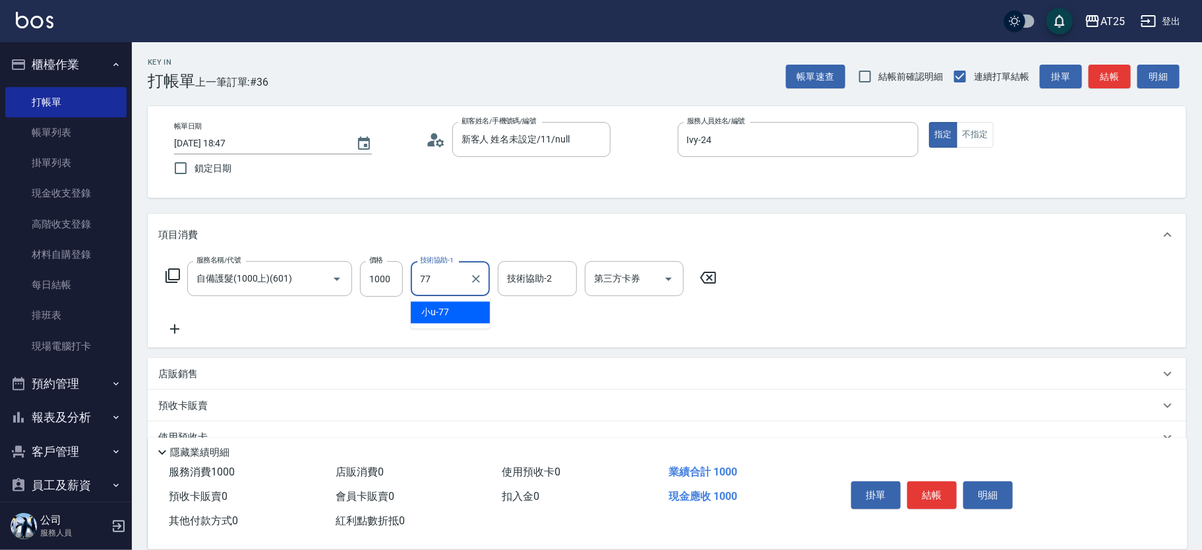
type input "小u-77"
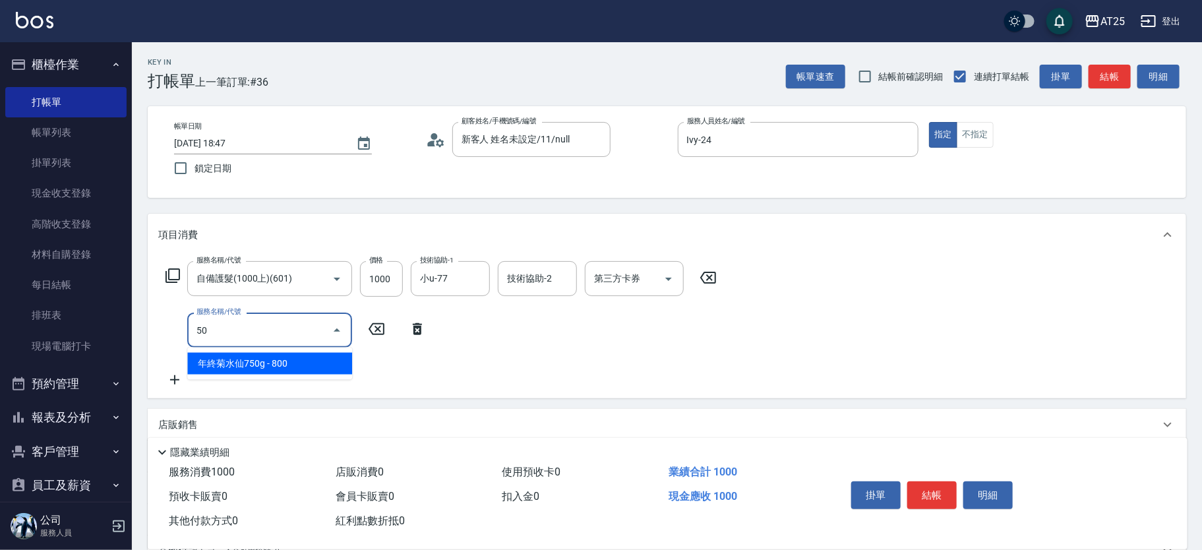
type input "501"
type input "200"
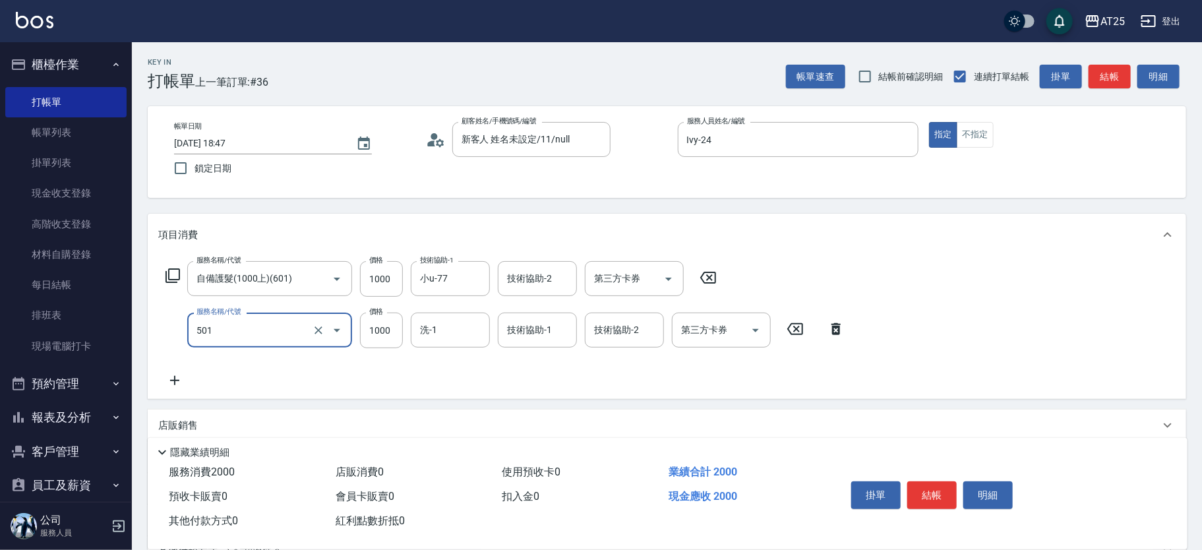
type input "染髮(501)"
type input "100"
type input "27"
type input "120"
type input "279"
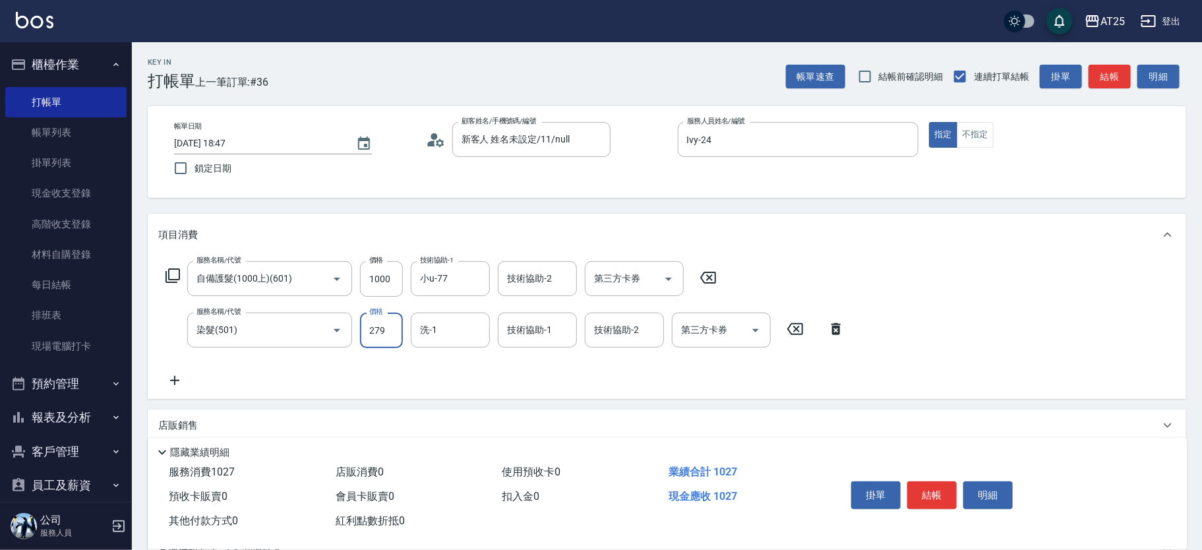
type input "370"
type input "2799"
type input "小u-77"
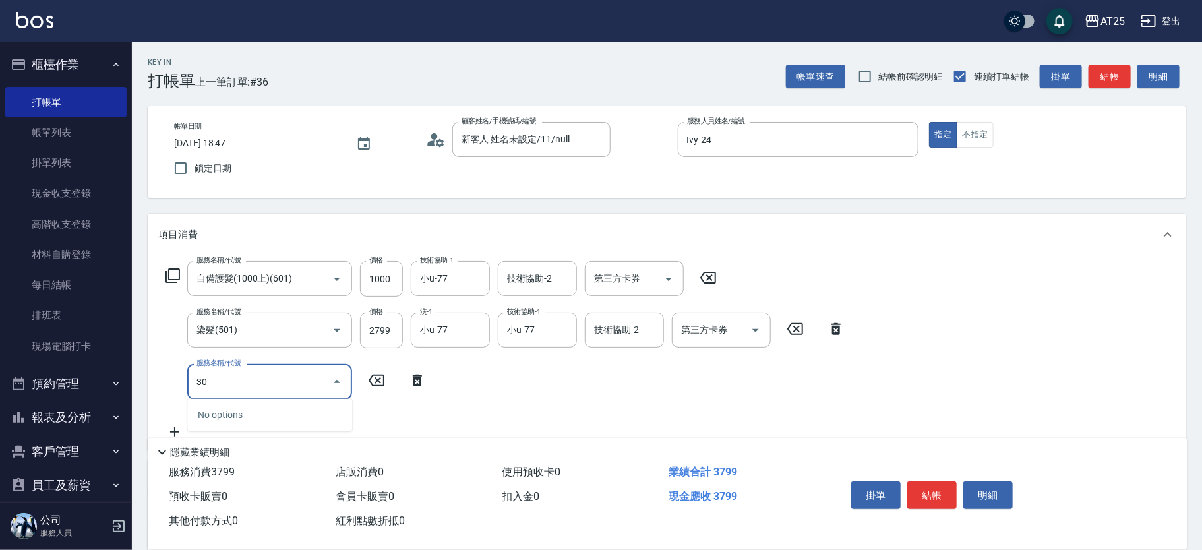
type input "301"
type input "520"
type input "燙髮(301)"
type input "380"
type input "20"
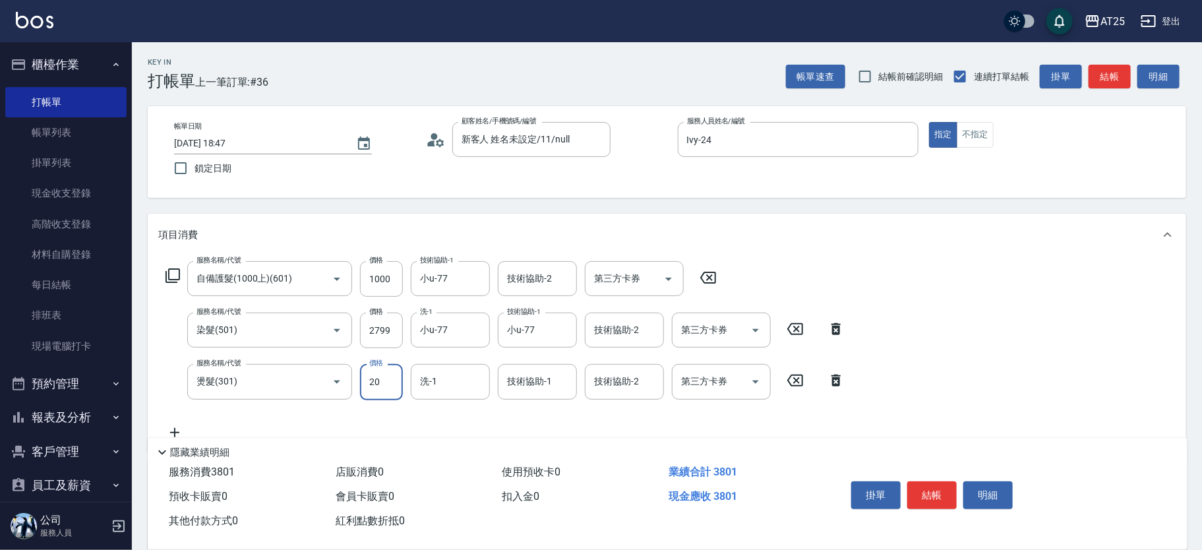
type input "390"
type input "200"
type input "570"
type input "2000"
type input "小u-77"
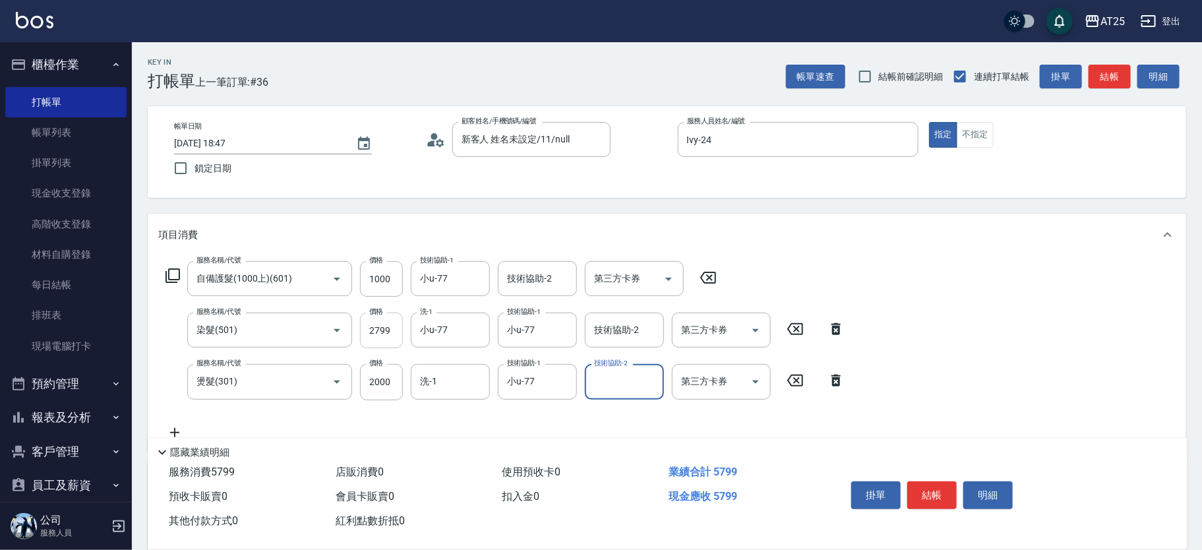
click at [395, 326] on input "2799" at bounding box center [381, 331] width 43 height 36
type input "300"
type input "179"
type input "470"
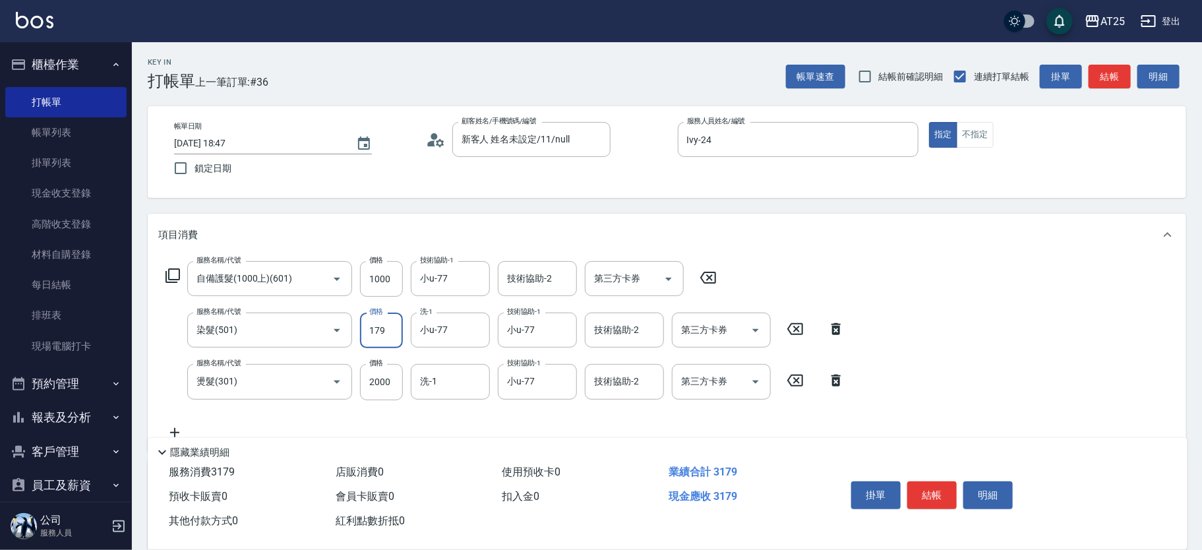
type input "1799"
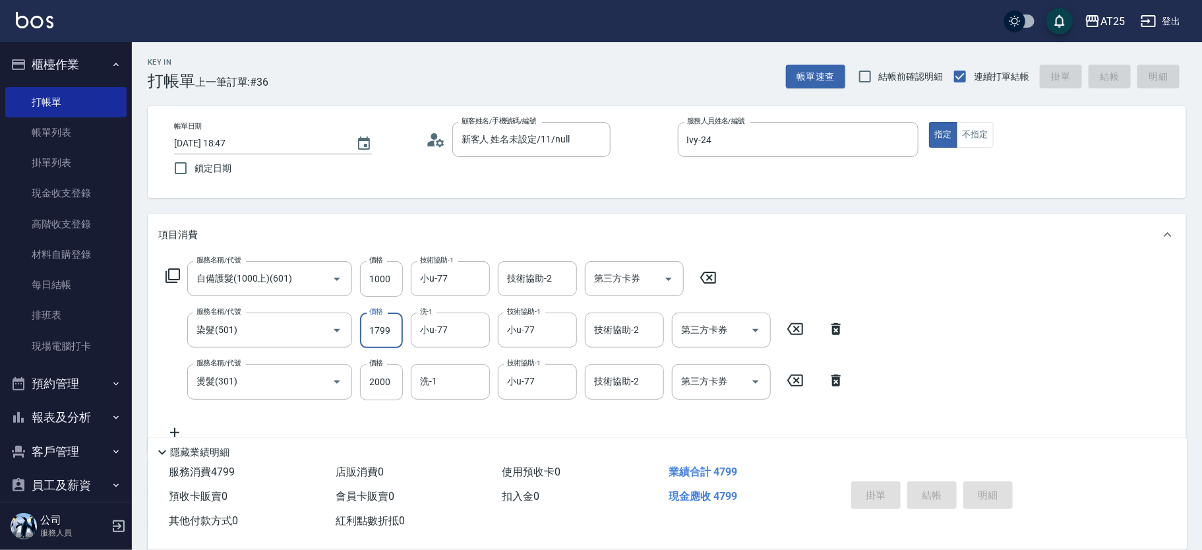
type input "2025/09/07 18:49"
type input "0"
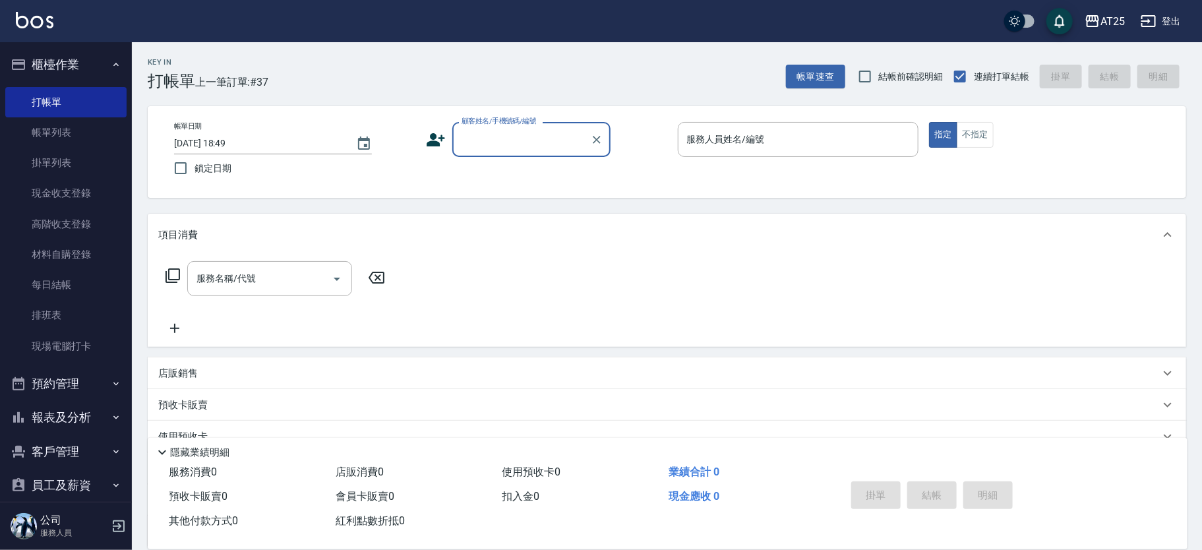
click at [84, 70] on button "櫃檯作業" at bounding box center [65, 64] width 121 height 34
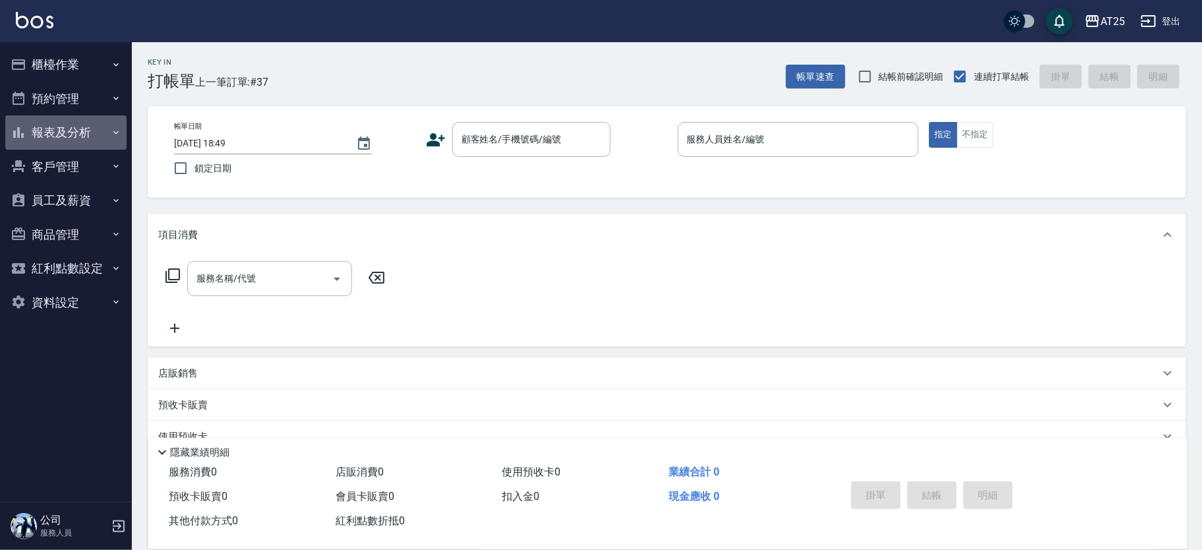
drag, startPoint x: 98, startPoint y: 137, endPoint x: 77, endPoint y: 146, distance: 22.2
click at [77, 146] on button "報表及分析" at bounding box center [65, 132] width 121 height 34
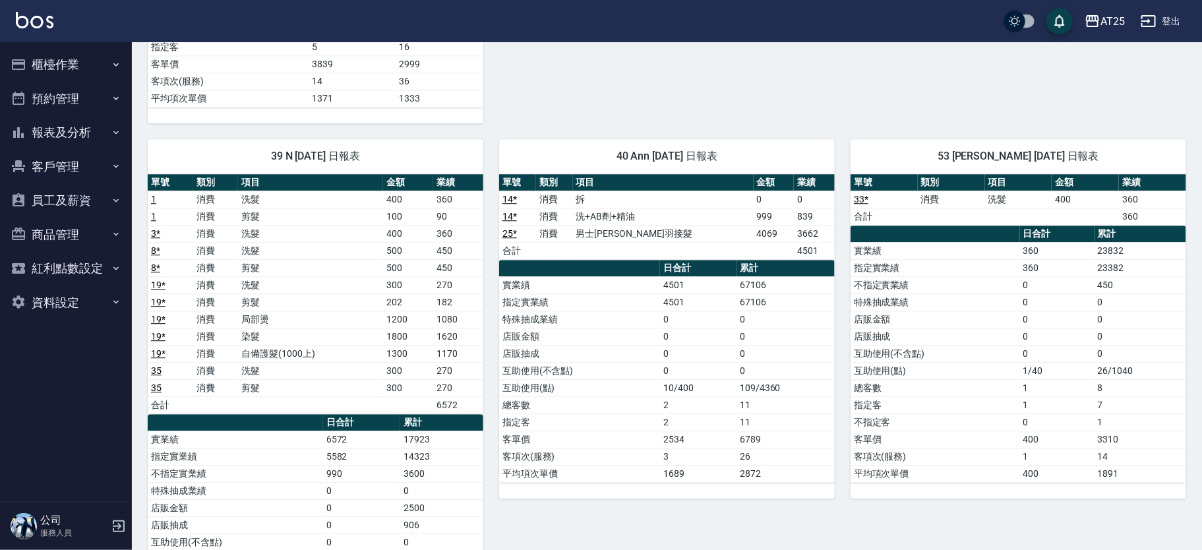
scroll to position [1813, 0]
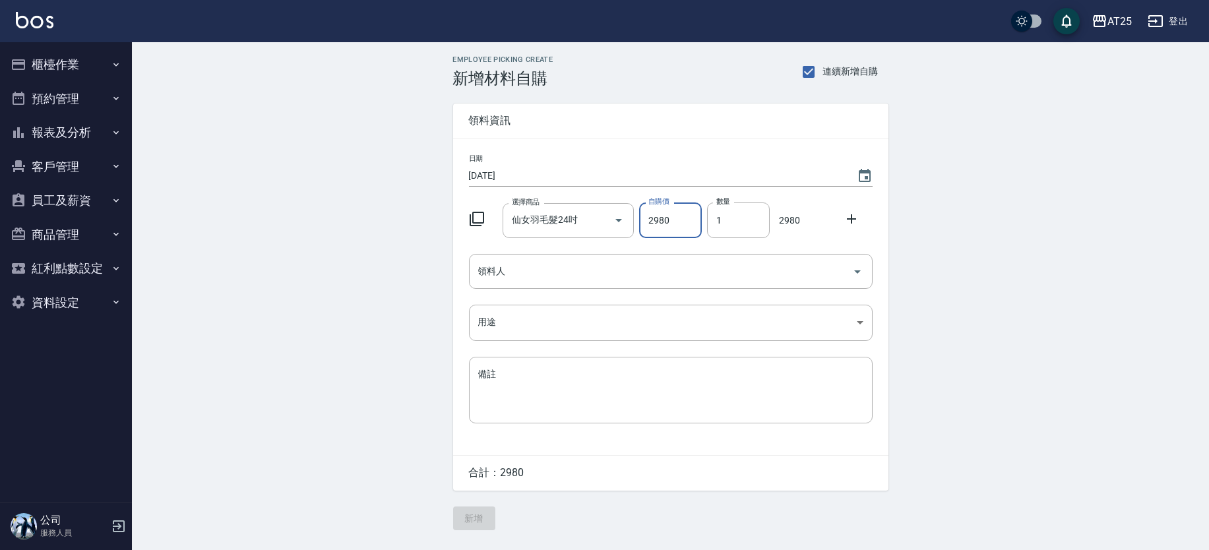
click at [998, 276] on div "Employee Picking Create 新增材料自購 連續新增自購 領料資訊 日期 [DATE] 選擇商品 仙女羽毛髮24吋 選擇商品 自購價 298…" at bounding box center [670, 292] width 1077 height 501
